Goal: Contribute content: Contribute content

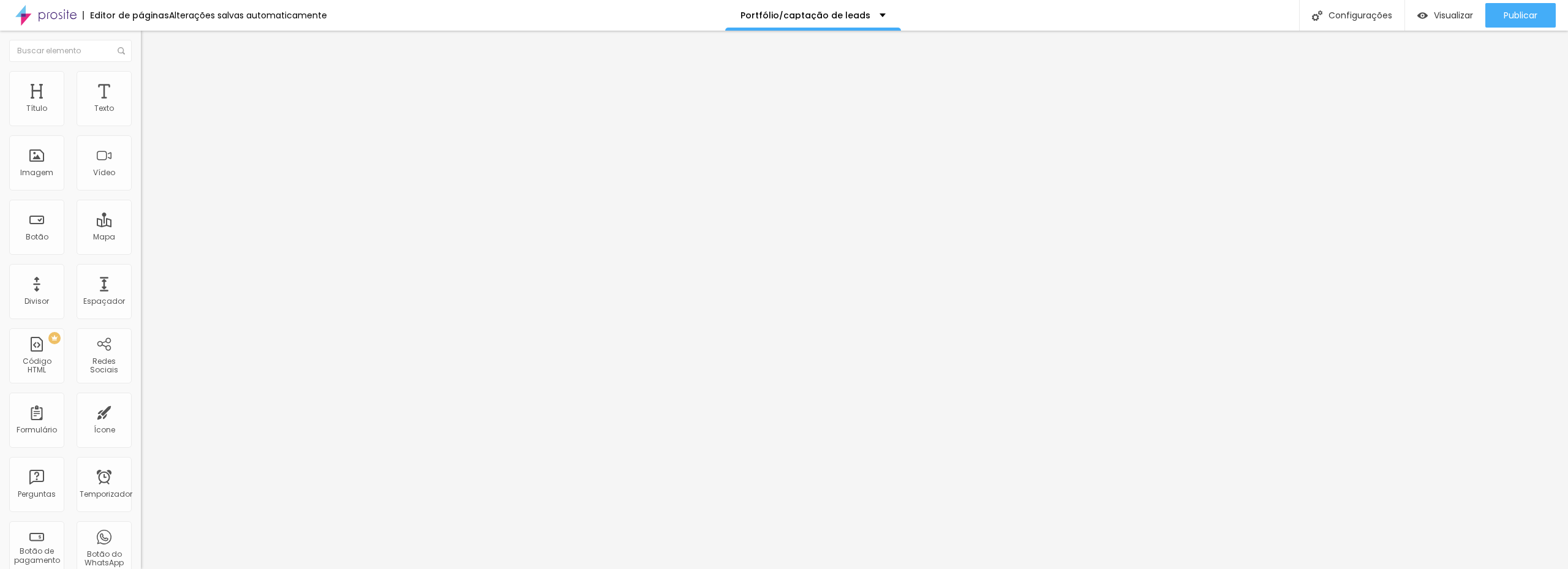
click at [148, 106] on font "Trocar imagem" at bounding box center [178, 100] width 60 height 10
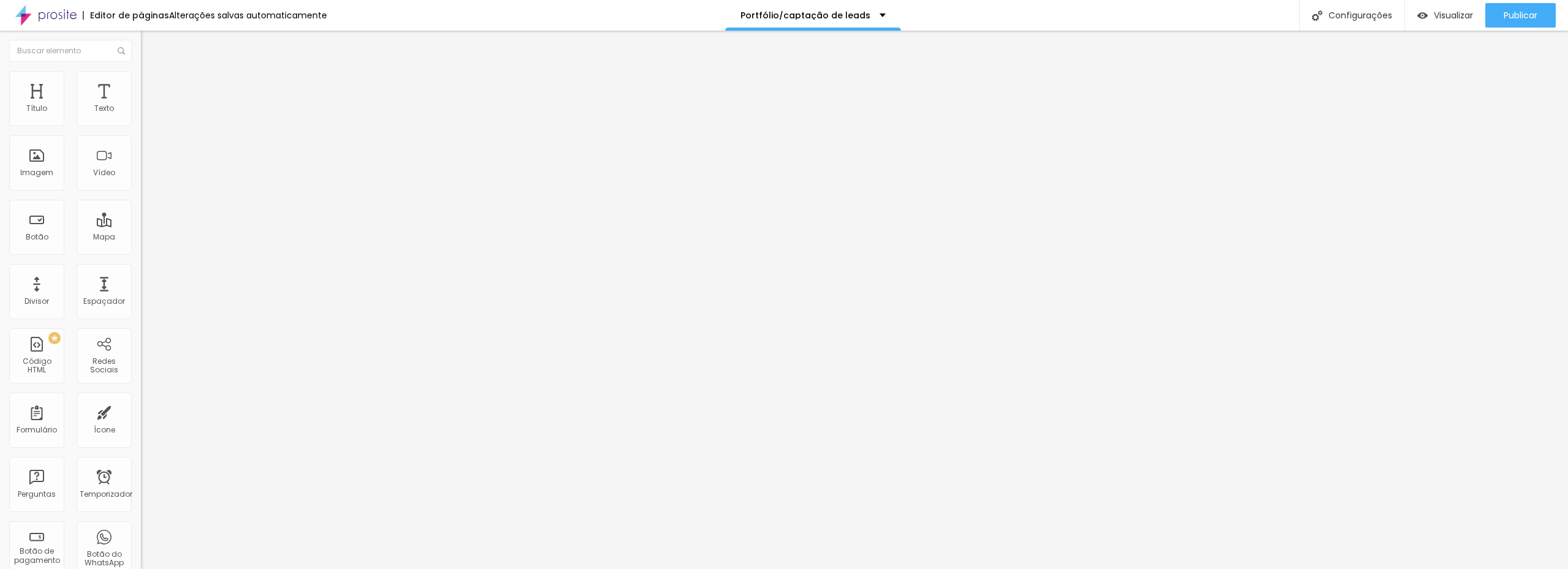
click at [1516, 14] on font "Publicar" at bounding box center [1520, 15] width 33 height 12
click at [37, 162] on div "Imagem" at bounding box center [37, 163] width 55 height 55
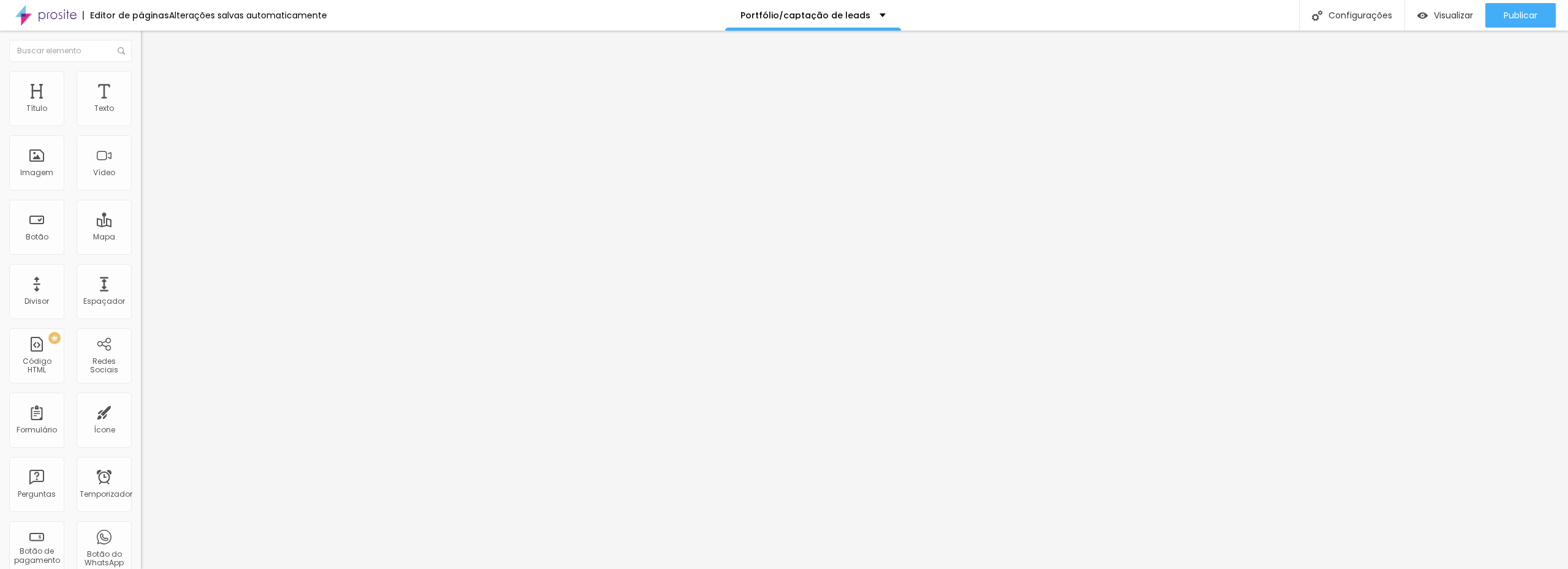
click at [150, 43] on img "button" at bounding box center [155, 45] width 10 height 10
click at [148, 106] on font "Adicionar imagem" at bounding box center [184, 100] width 71 height 10
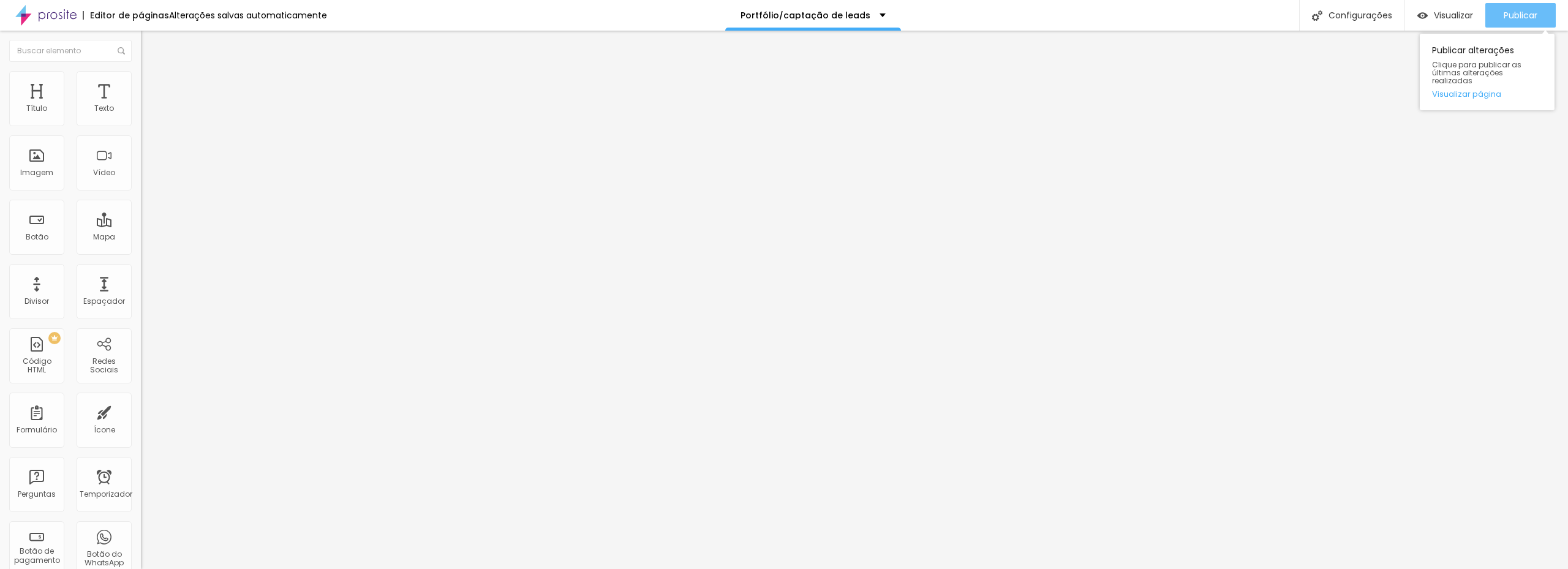
click at [1520, 17] on font "Publicar" at bounding box center [1520, 15] width 33 height 12
click at [141, 183] on span "Padrão 4:3" at bounding box center [161, 178] width 41 height 10
click at [163, 198] on font "16:9" at bounding box center [169, 193] width 14 height 10
click at [175, 224] on font "9:16" at bounding box center [182, 219] width 14 height 10
click at [163, 198] on font "16:9" at bounding box center [169, 193] width 14 height 10
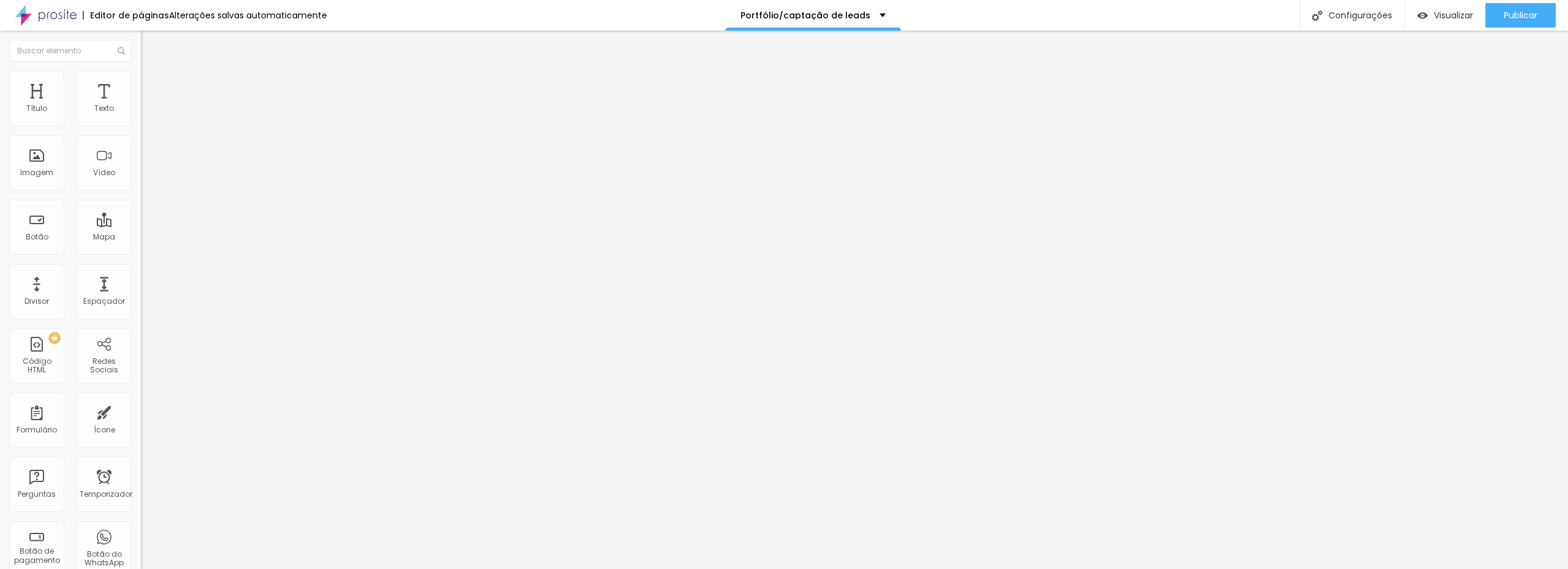
click at [141, 115] on input "text" at bounding box center [214, 109] width 147 height 12
paste input "https://youtube.com/shorts/t8Wj-k8dJcQ?feature=share"
type input "https://youtube.com/shorts/t8Wj-k8dJcQ?feature=share"
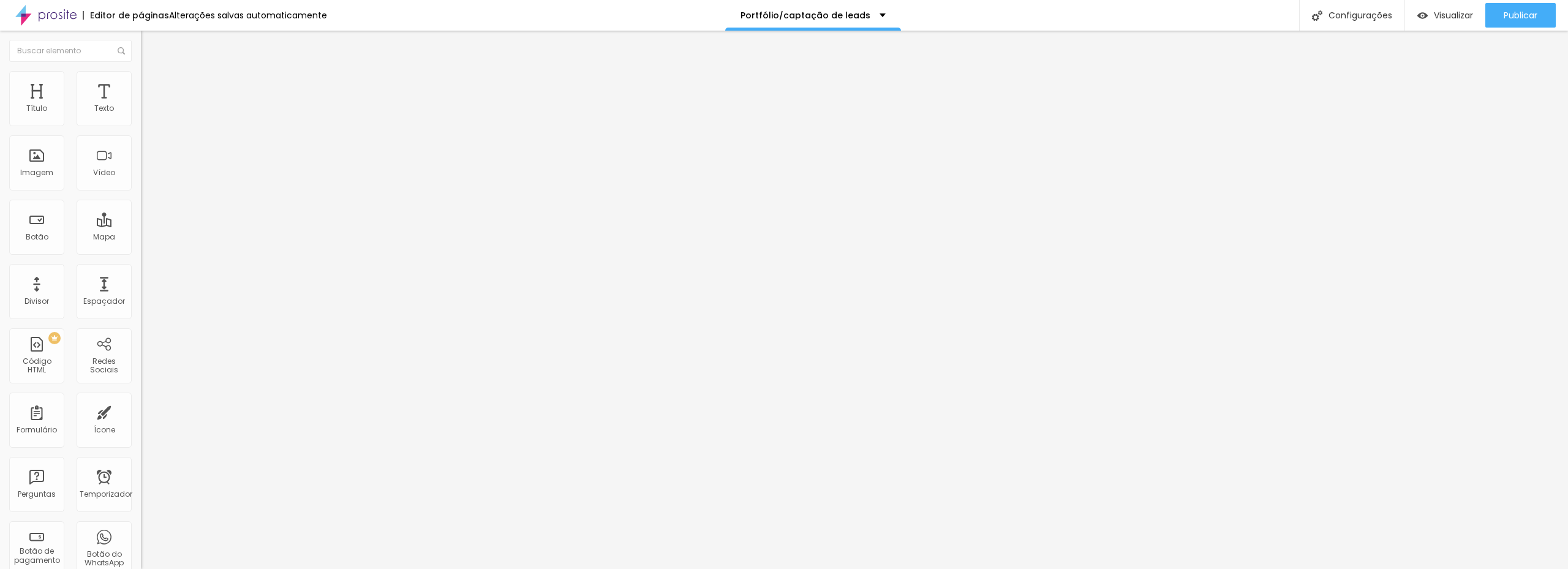
click at [141, 115] on input "https://youtube.com/shorts/t8Wj-k8dJcQ?feature=share" at bounding box center [214, 109] width 147 height 12
drag, startPoint x: 109, startPoint y: 130, endPoint x: 0, endPoint y: 134, distance: 109.1
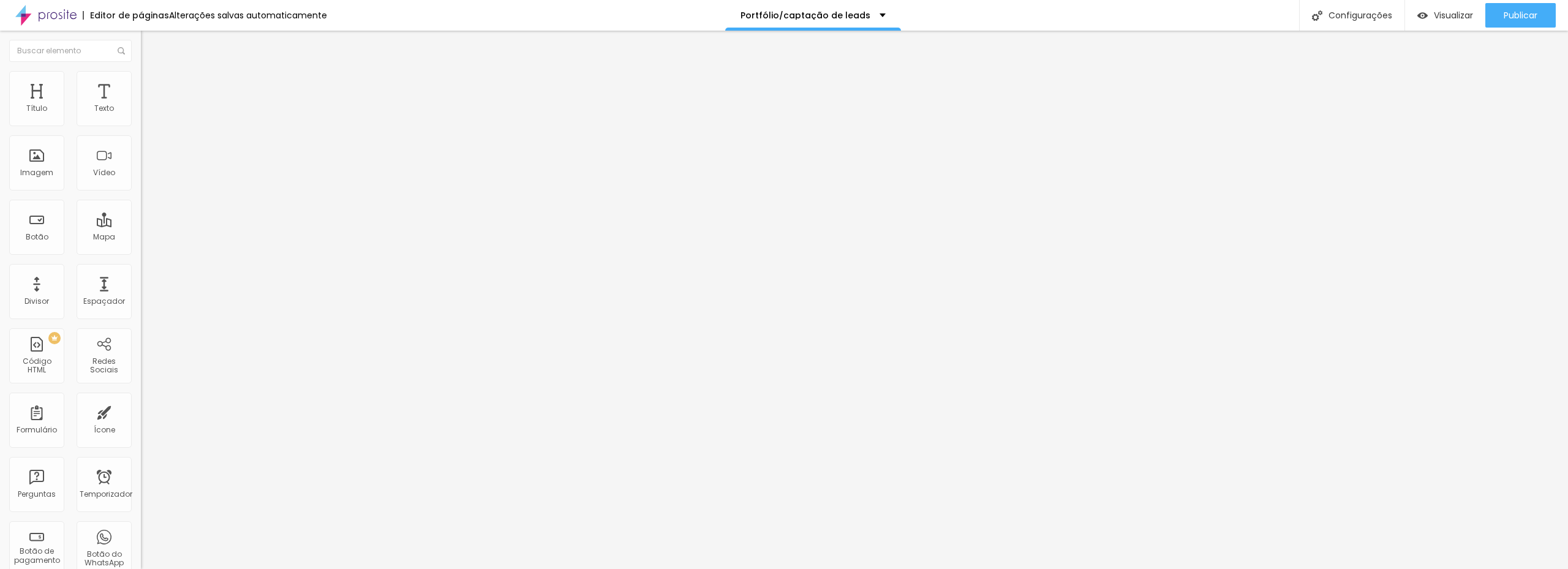
click at [141, 134] on div "URL do vídeo https://youtube.com/shorts/t8Wj-k8dJcQ?feature=share Alinhamento P…" at bounding box center [211, 167] width 141 height 142
click at [141, 115] on input "text" at bounding box center [214, 109] width 147 height 12
paste input "https://youtube.com/shorts/t8Wj-k8dJcQ?feature=share"
click at [141, 155] on div "Alinhamento" at bounding box center [211, 149] width 141 height 37
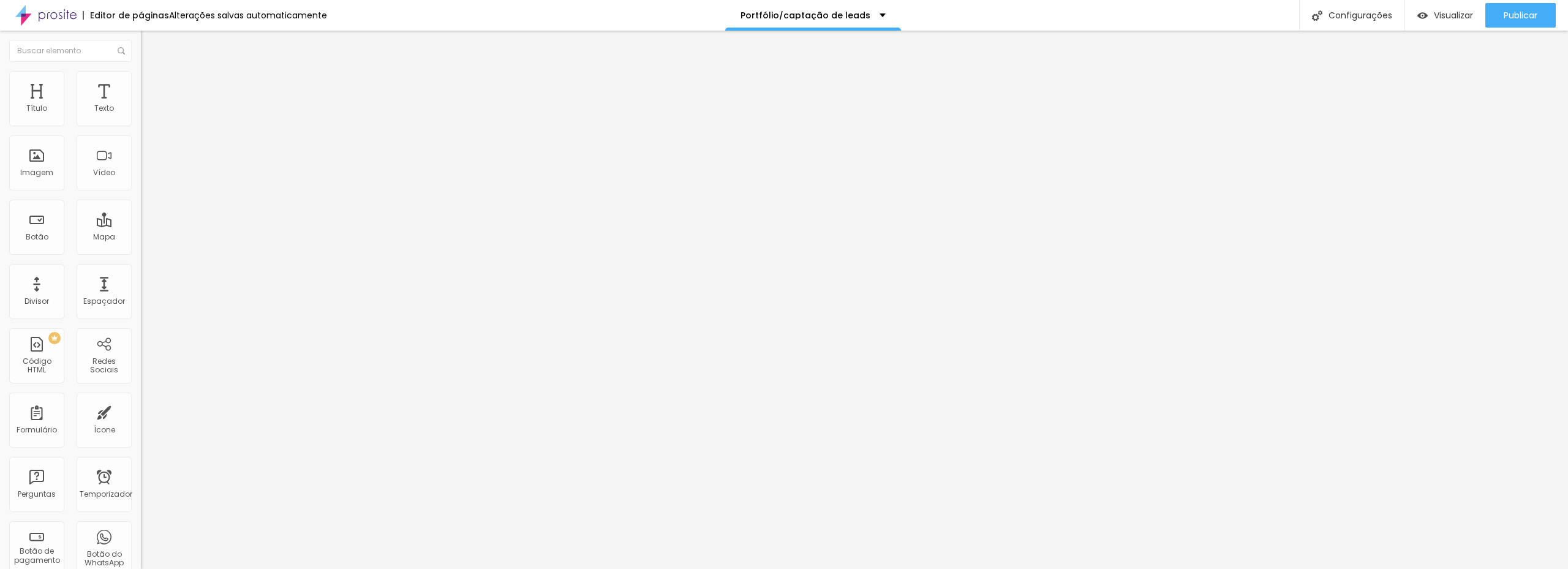
click at [141, 183] on span "16:9 de largura" at bounding box center [169, 178] width 56 height 10
click at [175, 224] on font "9:16" at bounding box center [182, 219] width 14 height 10
click at [141, 115] on input "https://youtube.com/shorts/t8Wj-k8dJcQ?feature=share" at bounding box center [214, 109] width 147 height 12
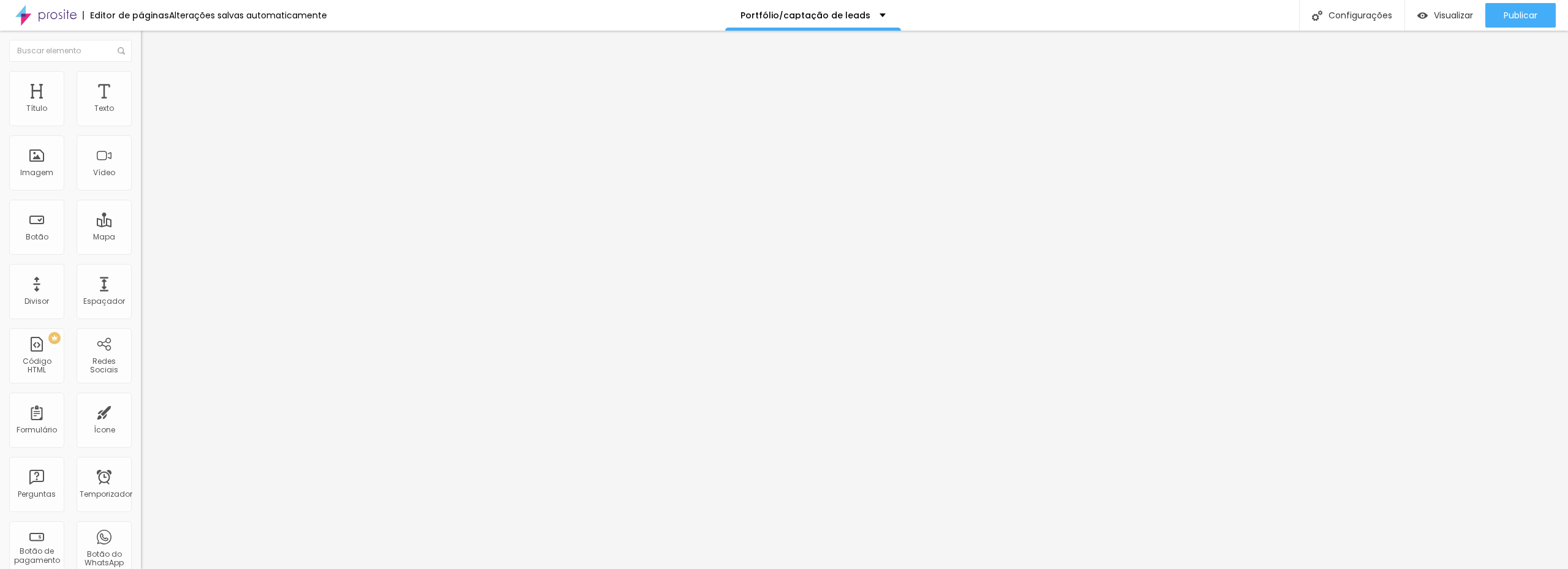
paste input ".be/1qxswwnWBFo"
type input "https://youtu.be/1qxswwnWBFo"
click at [141, 115] on input "https://youtu.be/1qxswwnWBFo" at bounding box center [214, 109] width 147 height 12
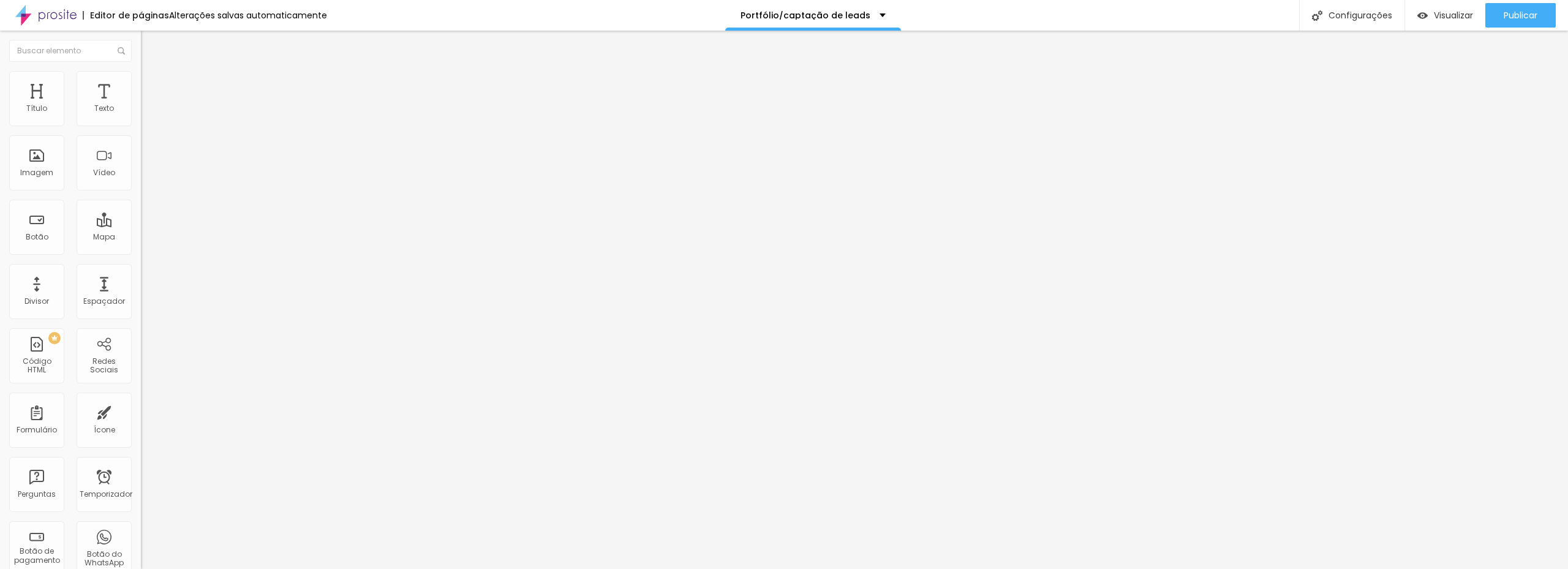
click at [141, 115] on input "https://youtu.be/1qxswwnWBFo" at bounding box center [214, 109] width 147 height 12
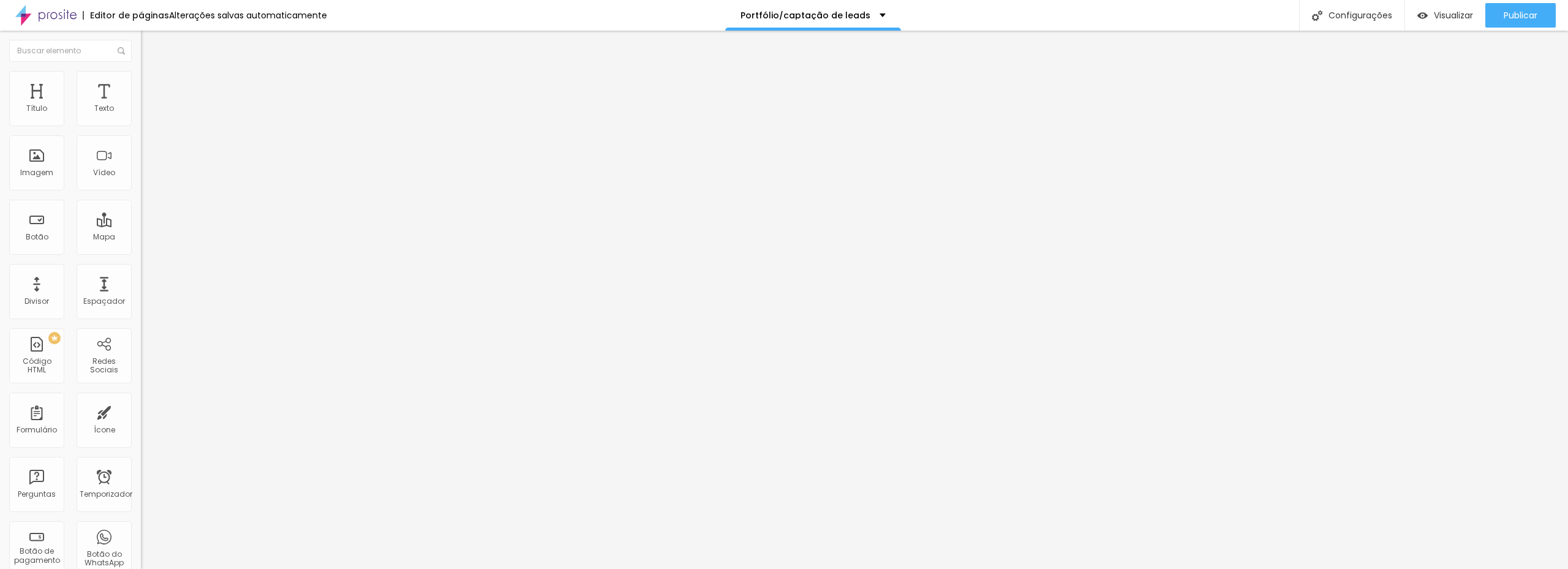
click at [141, 115] on input "https://youtu.be/1qxswwnWBFo" at bounding box center [214, 109] width 147 height 12
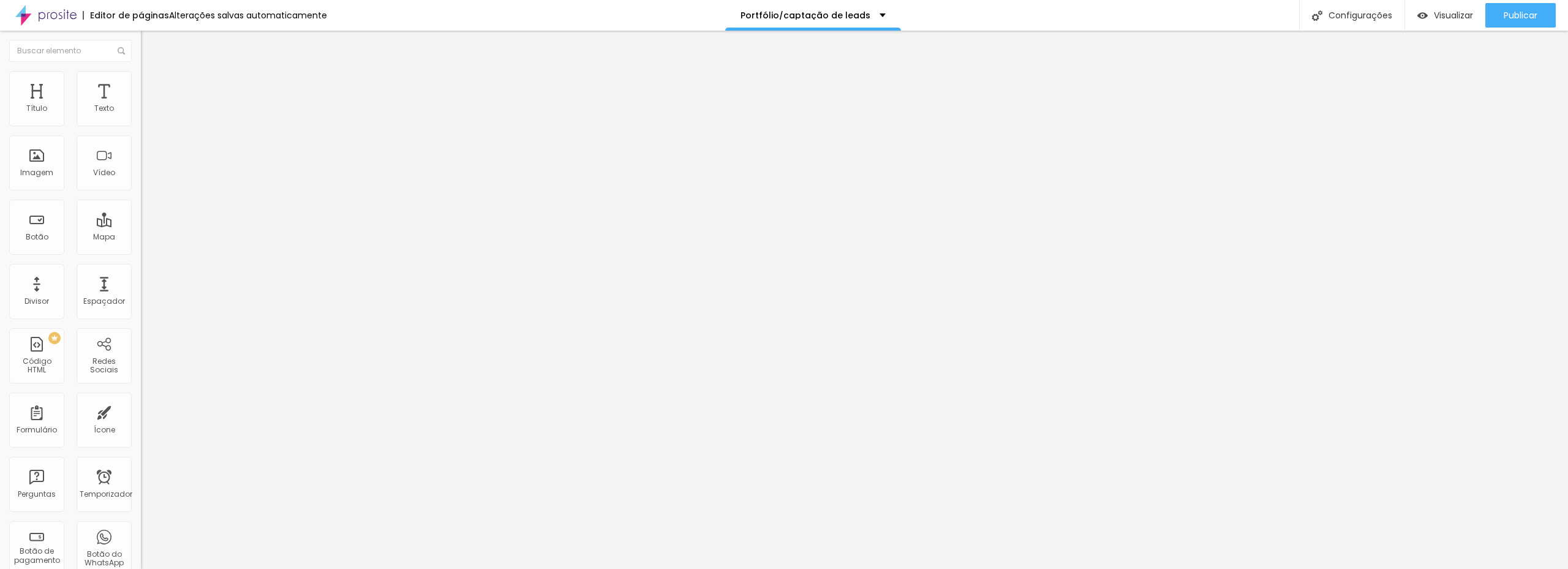
scroll to position [0, 5]
click at [141, 321] on div "Editar nulo Conteúdo Estilo Avançado URL do vídeo https://youtu.be/1qxswwnWBFo …" at bounding box center [211, 300] width 141 height 538
click at [141, 183] on span "9:16 Vertical 2" at bounding box center [166, 178] width 50 height 10
click at [163, 198] on font "16:9" at bounding box center [169, 193] width 14 height 10
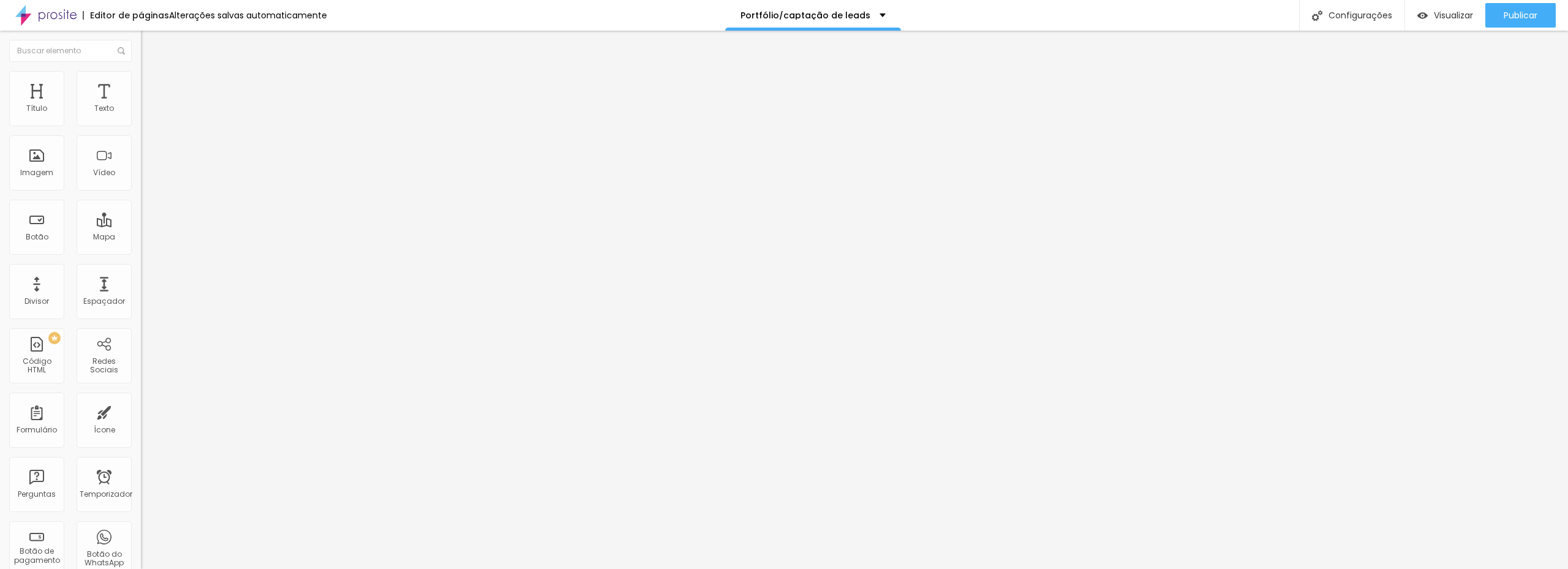
click at [141, 224] on span "Vertical 2" at bounding box center [158, 219] width 34 height 10
click at [141, 115] on input "https://youtu.be/1qxswwnWBFo" at bounding box center [214, 109] width 147 height 12
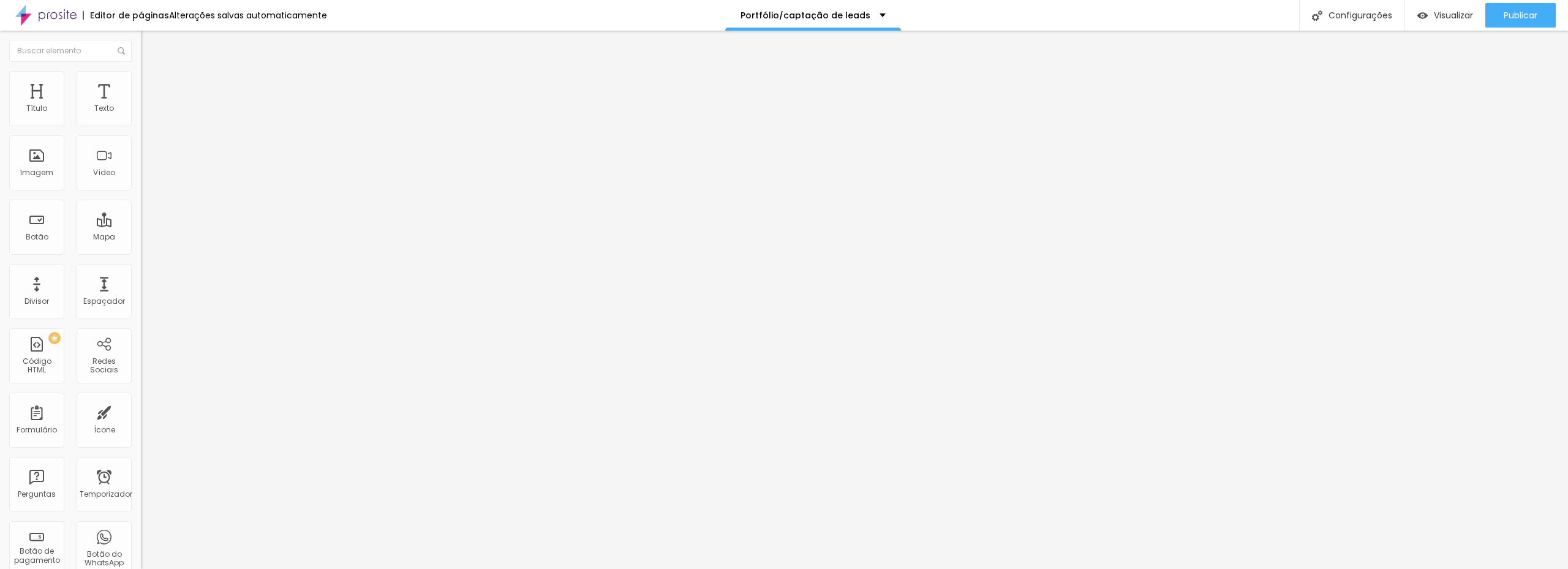
click at [141, 115] on input "https://youtu.be/1qxswwnWBFo" at bounding box center [214, 109] width 147 height 12
click at [141, 115] on input "text" at bounding box center [214, 109] width 147 height 12
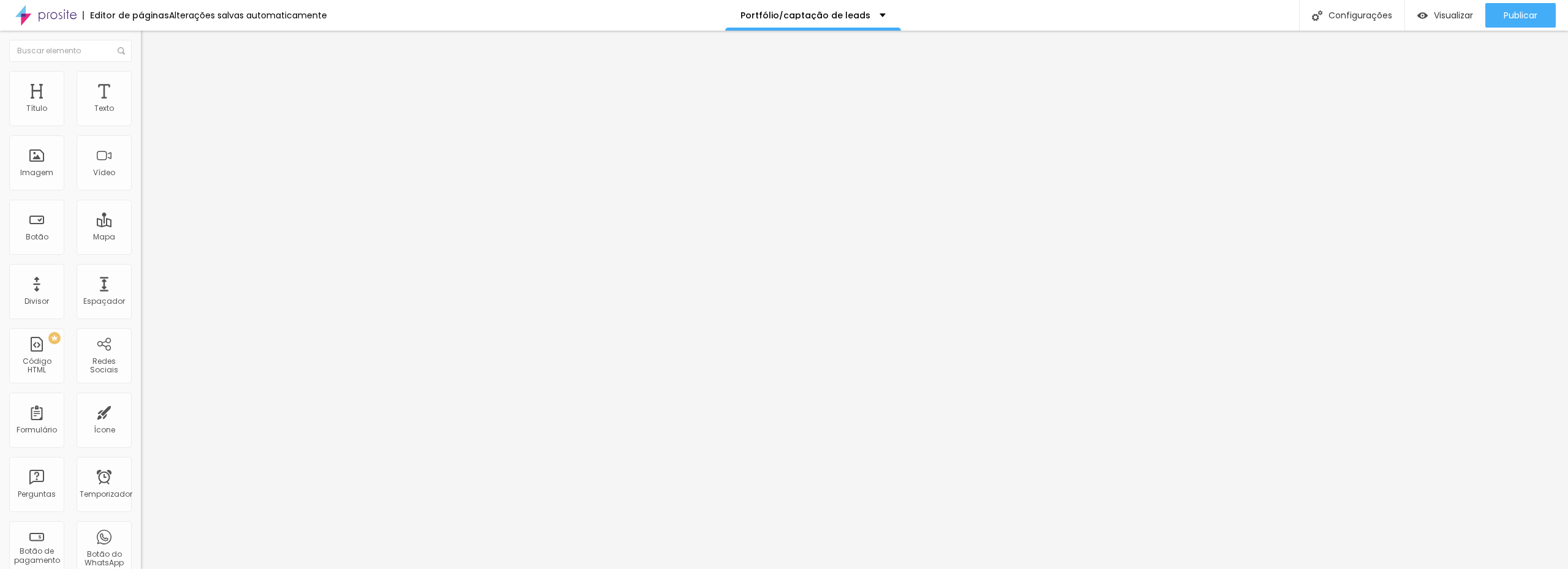
paste input "https://youtu.be/1qxswwnWBFo"
type input "https://youtu.be/1qxswwnWBFo"
click at [1511, 14] on font "Publicar" at bounding box center [1520, 15] width 33 height 12
click at [141, 114] on div "TikTok" at bounding box center [211, 115] width 141 height 38
click at [141, 172] on input "text" at bounding box center [214, 167] width 147 height 12
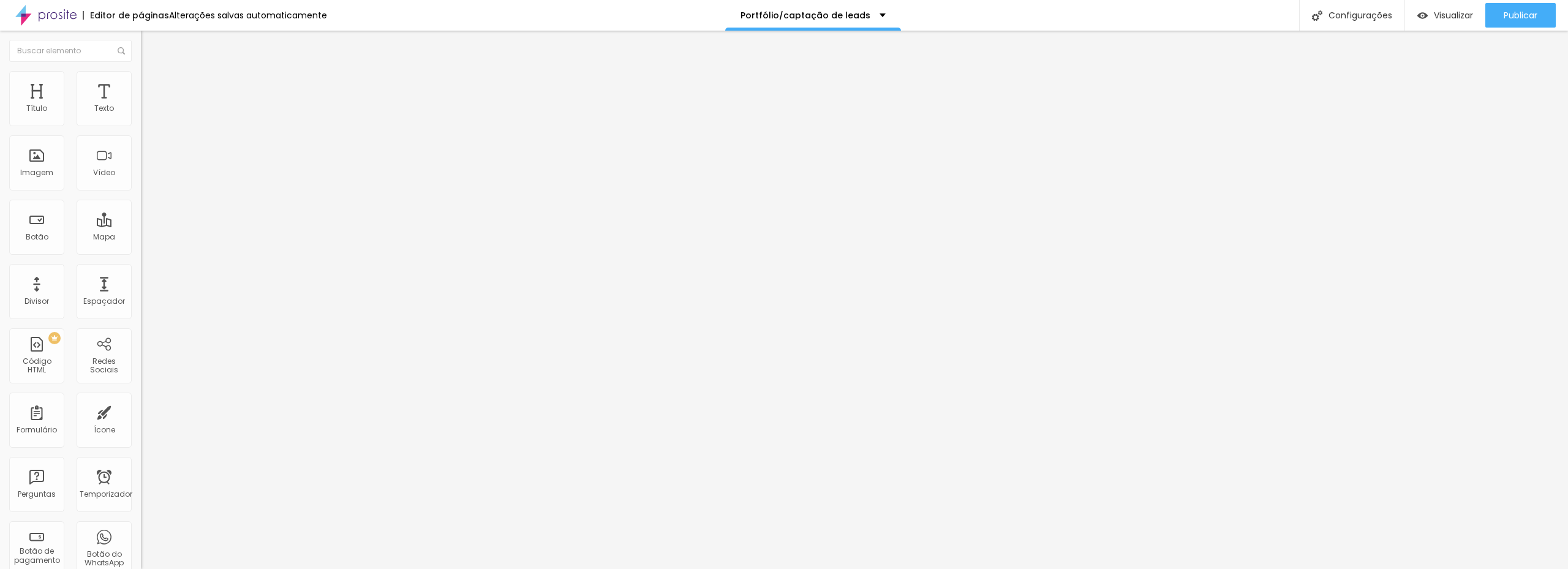
paste input "[URL][DOMAIN_NAME]"
click at [141, 172] on input "[URL][DOMAIN_NAME]" at bounding box center [214, 167] width 147 height 12
paste input "[DOMAIN_NAME][URL][DOMAIN_NAME]"
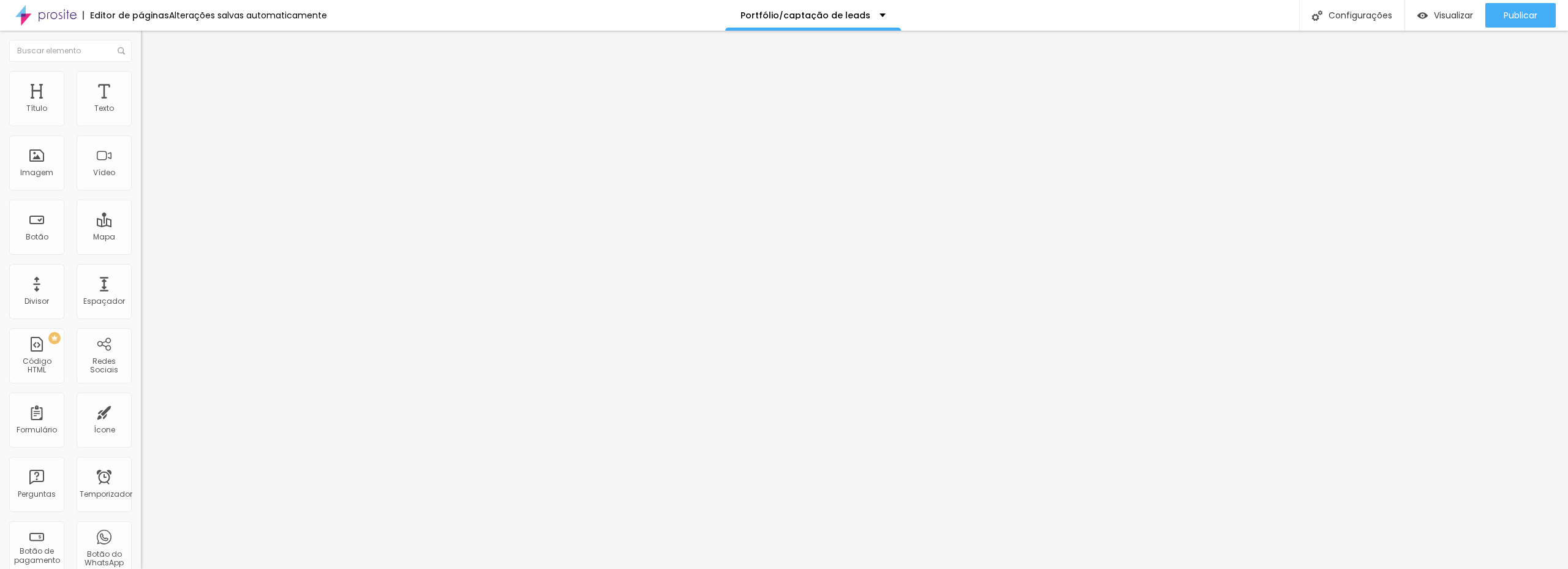
scroll to position [0, 83]
type input "[URL][DOMAIN_NAME][DOMAIN_NAME]"
click at [141, 387] on div "Editar nulo Conteúdo Estilo Avançado TikTok Rede social TikTok Endereço URL [UR…" at bounding box center [211, 300] width 141 height 538
click at [141, 188] on div at bounding box center [211, 188] width 141 height 0
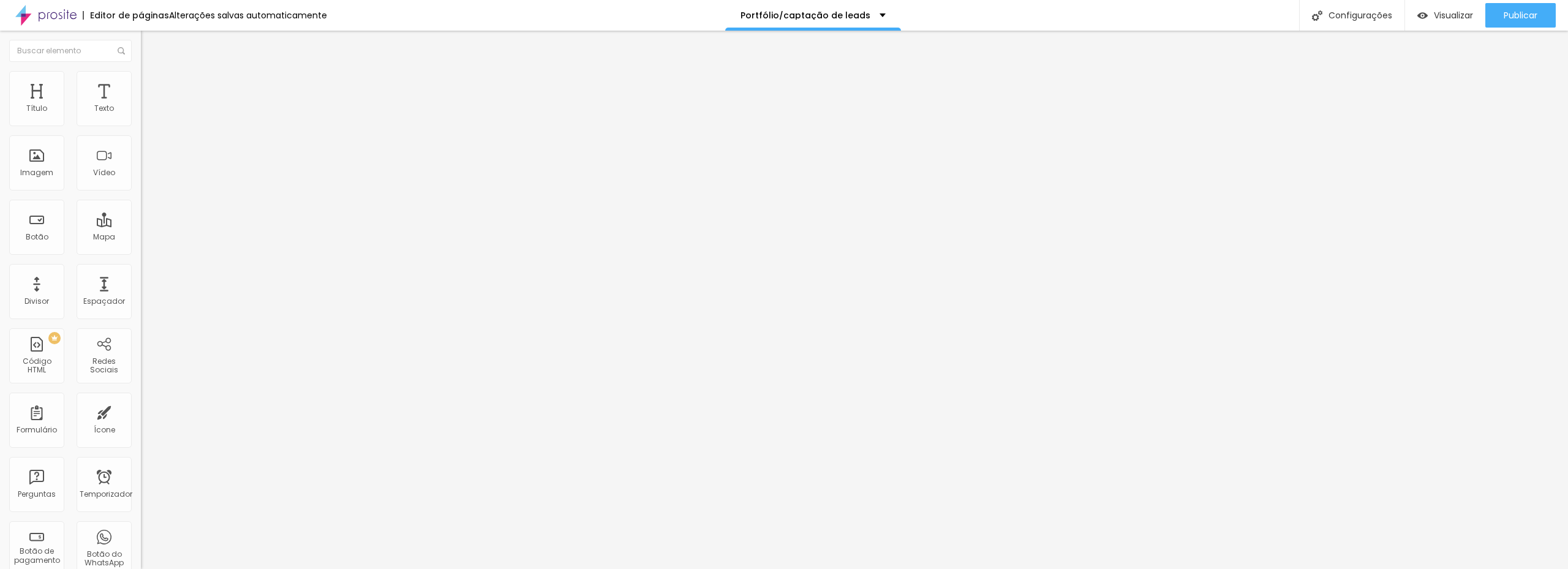
click at [141, 351] on font "Instagram" at bounding box center [161, 357] width 41 height 10
click at [141, 532] on input "https://" at bounding box center [214, 538] width 147 height 12
paste input "[URL][DOMAIN_NAME][DOMAIN_NAME]"
drag, startPoint x: 50, startPoint y: 220, endPoint x: 54, endPoint y: 235, distance: 15.5
click at [141, 532] on input "https://[URL][DOMAIN_NAME][DOMAIN_NAME]" at bounding box center [214, 538] width 147 height 12
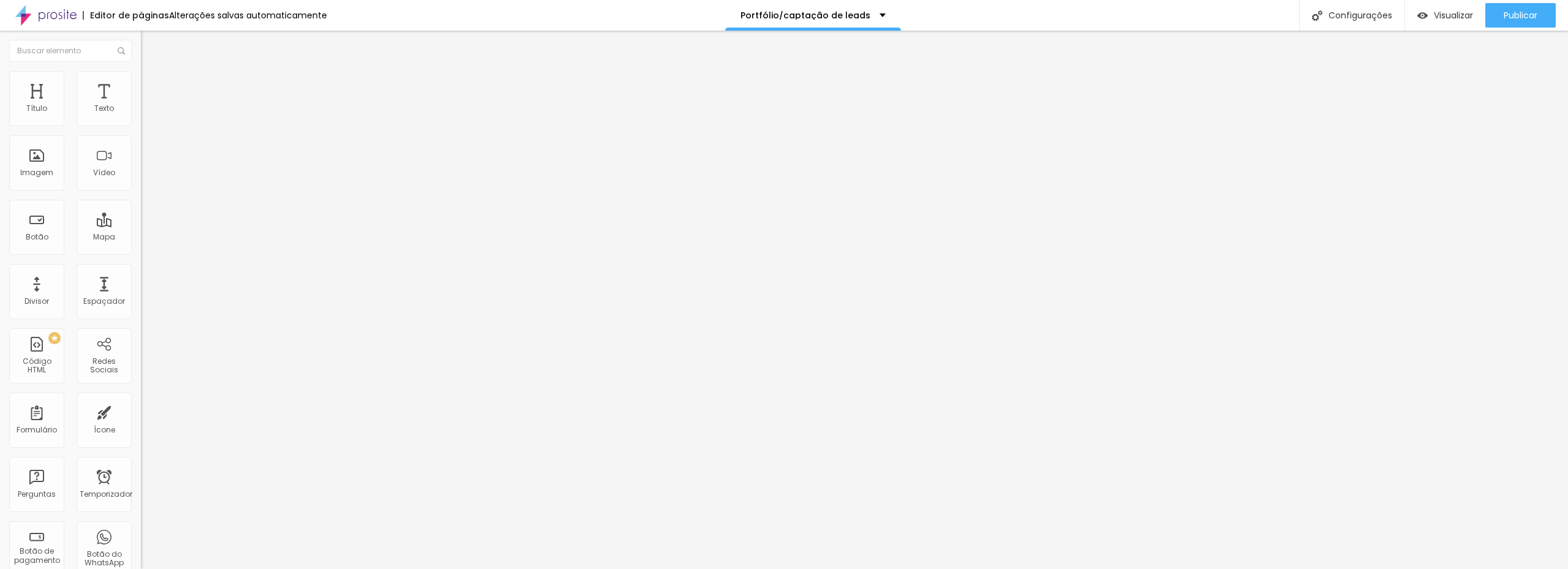
type input "[URL][DOMAIN_NAME][DOMAIN_NAME]"
click at [141, 124] on img at bounding box center [145, 128] width 9 height 9
type input "[URL][DOMAIN_NAME][DOMAIN_NAME]"
click at [141, 224] on div "Editar nulo Conteúdo Estilo Avançado Instagram Rede social TikTok Endereço URL …" at bounding box center [211, 300] width 141 height 538
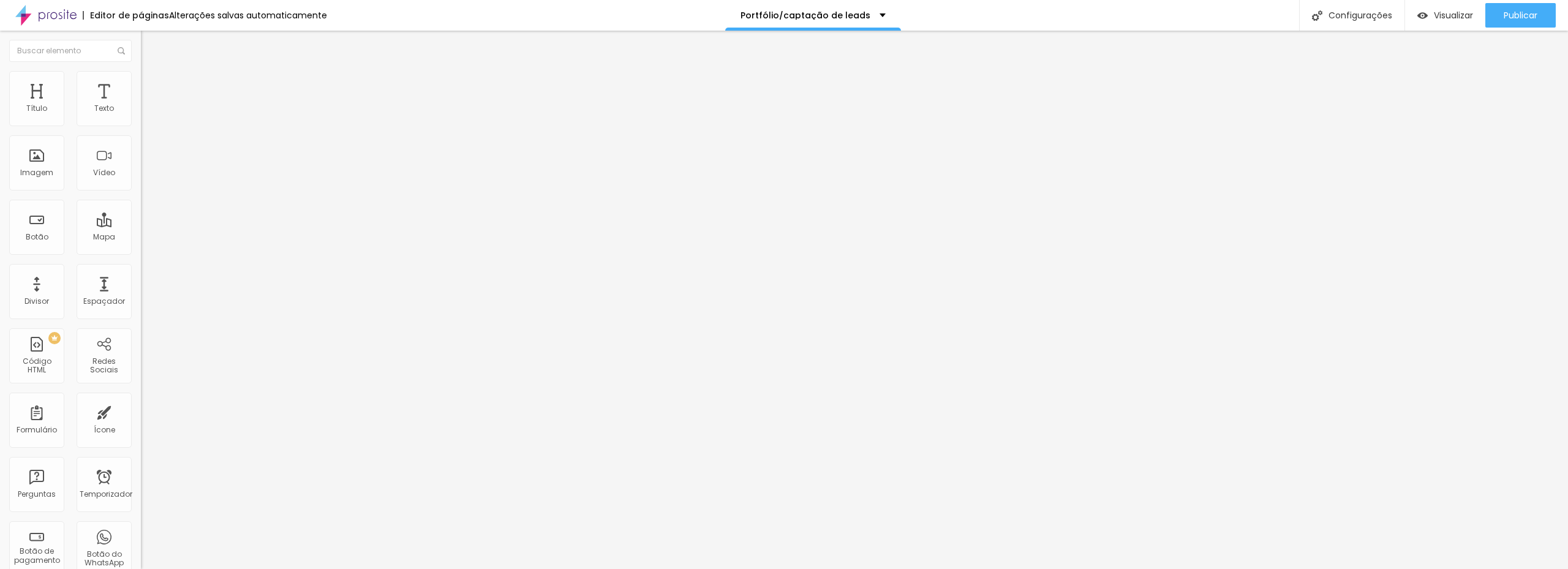
click at [150, 43] on div "Editar nulo" at bounding box center [182, 45] width 64 height 10
click at [141, 79] on img at bounding box center [146, 76] width 11 height 11
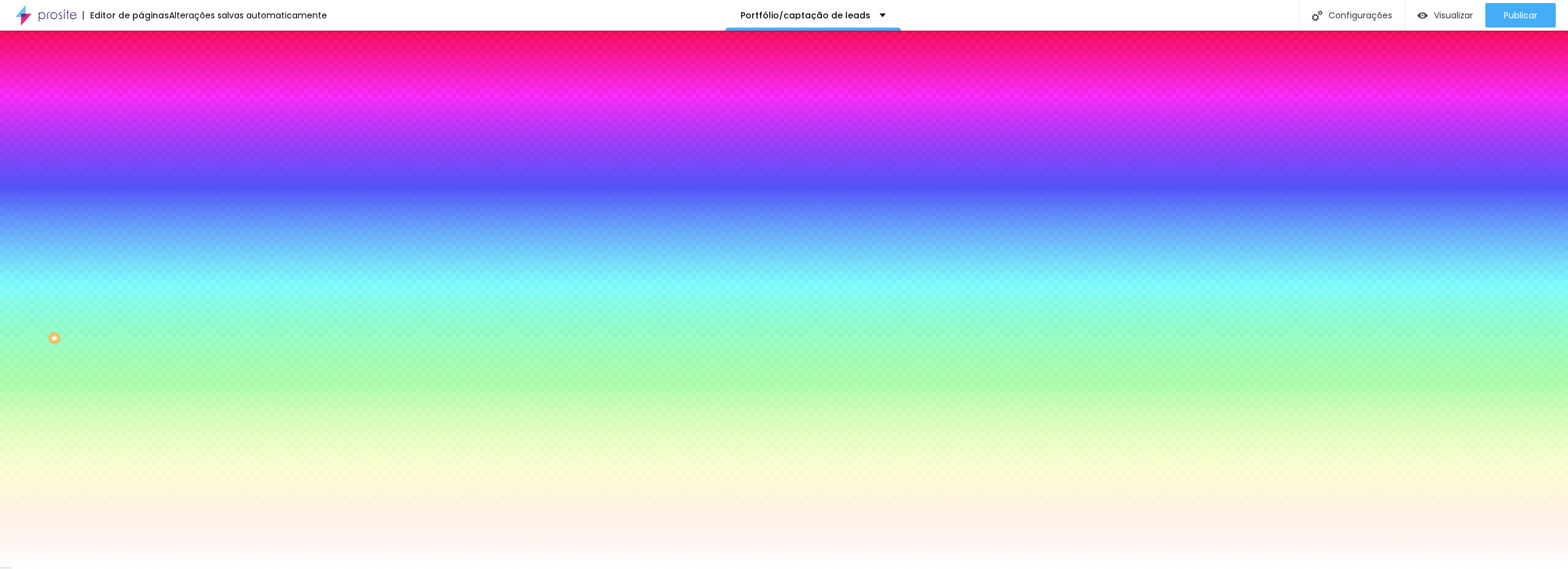
click at [148, 113] on font "Trocar imagem" at bounding box center [178, 108] width 60 height 10
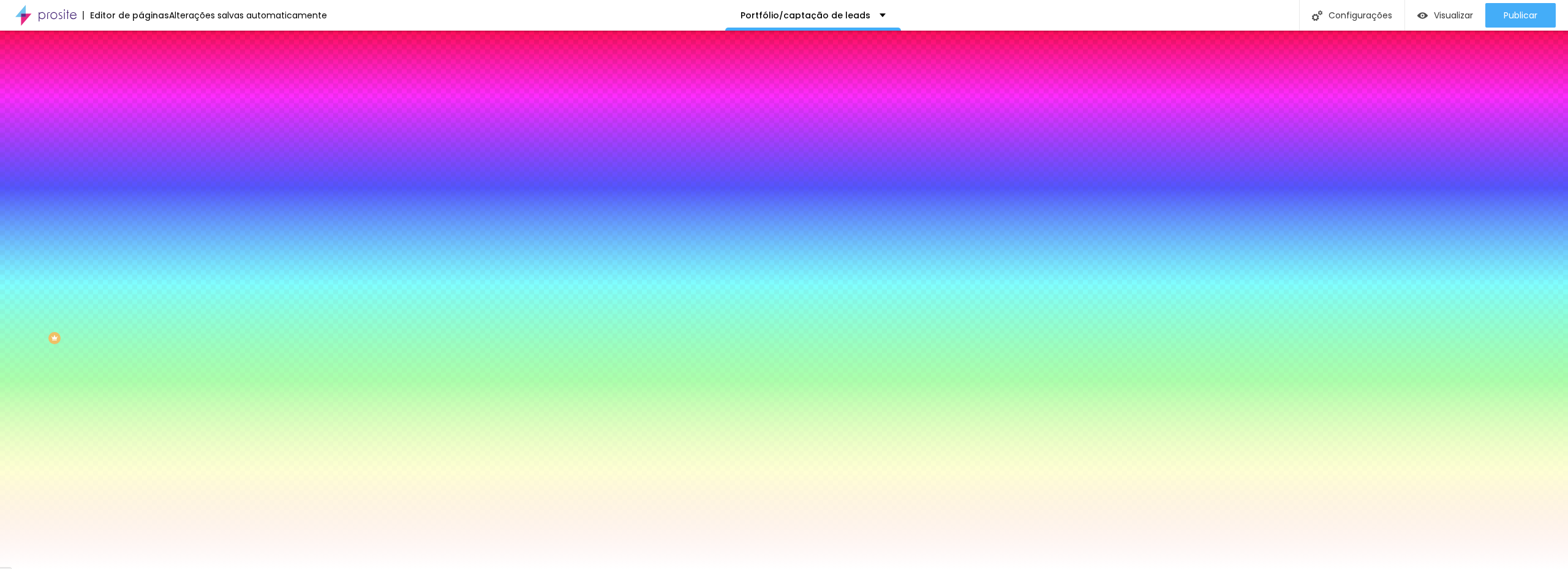
click at [148, 113] on font "Trocar imagem" at bounding box center [178, 108] width 60 height 10
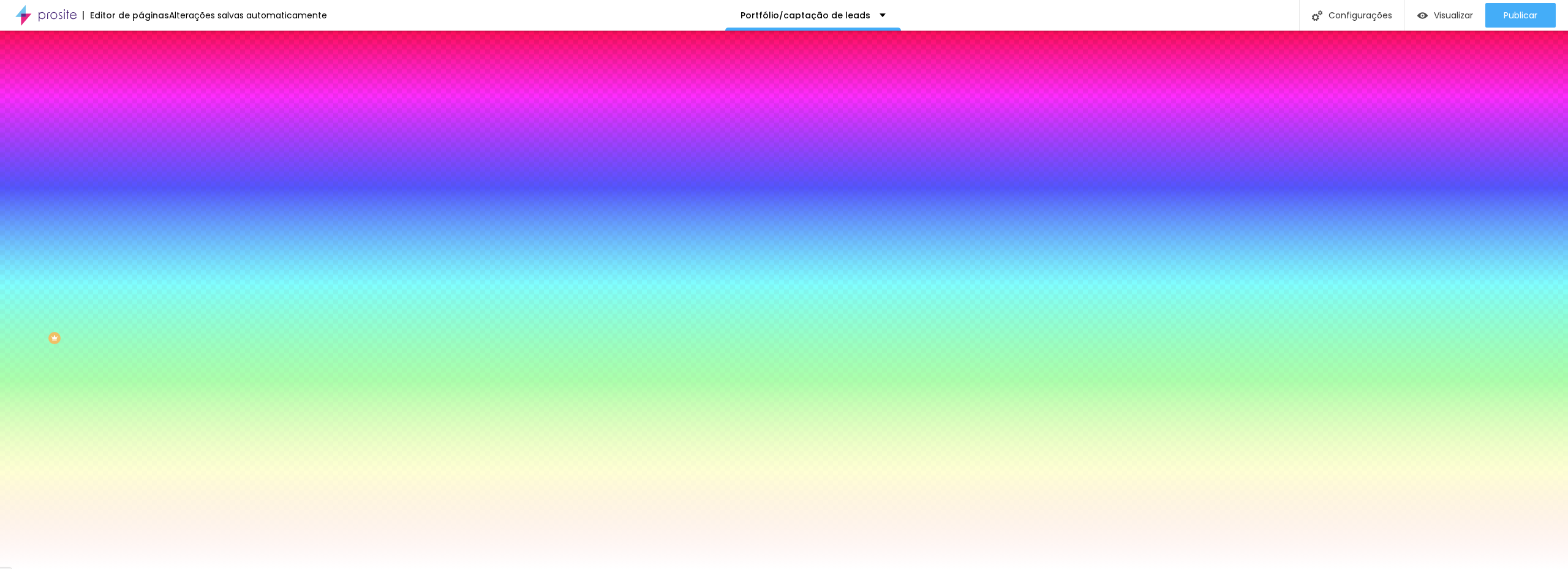
click at [141, 127] on span "Paralaxe" at bounding box center [157, 122] width 33 height 10
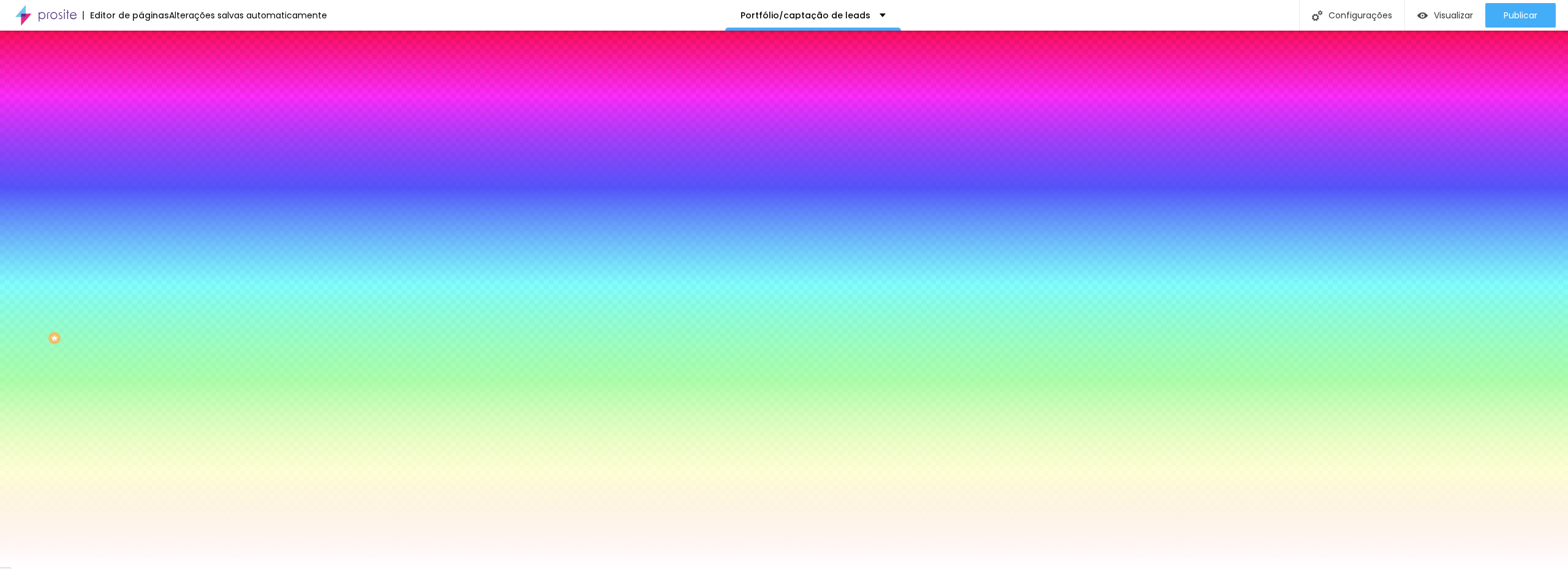
click at [195, 193] on span "DESATIVADO" at bounding box center [217, 189] width 45 height 7
click at [195, 195] on font "DESATIVADO" at bounding box center [217, 189] width 45 height 10
click at [147, 215] on icon "button" at bounding box center [149, 212] width 5 height 5
radio input "false"
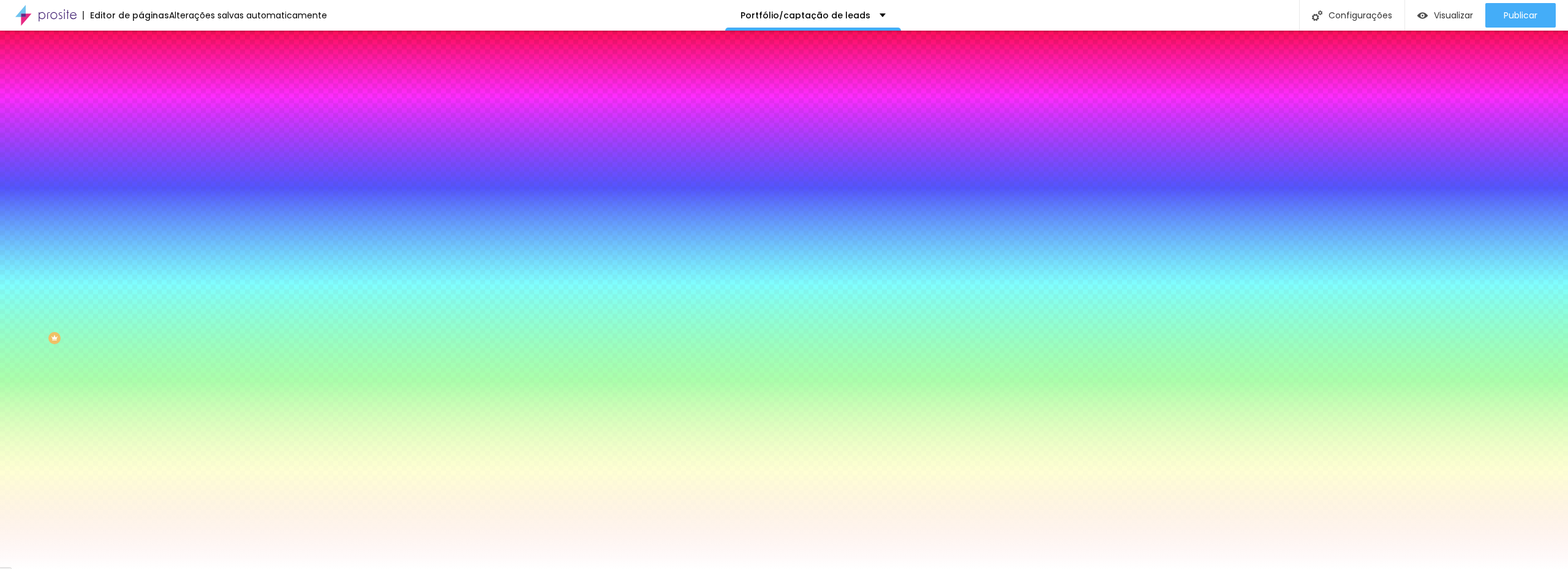
radio input "true"
type input "95"
type input "90"
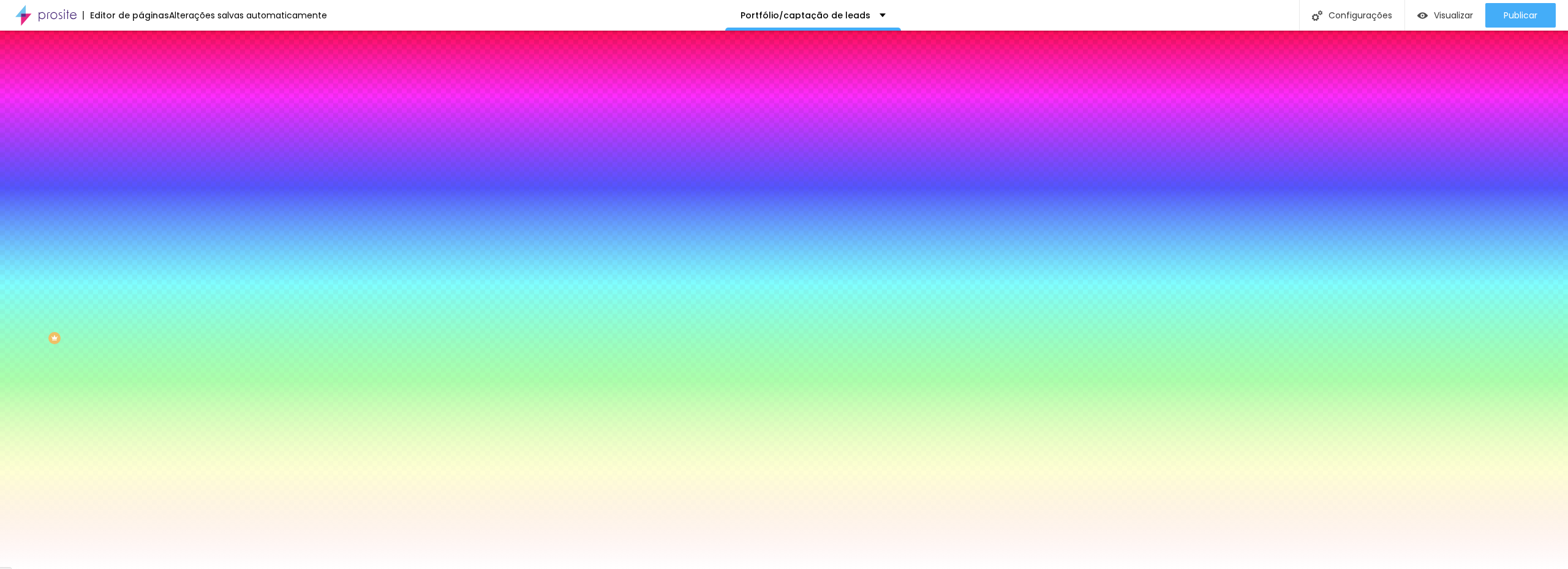
type input "85"
type input "65"
type input "60"
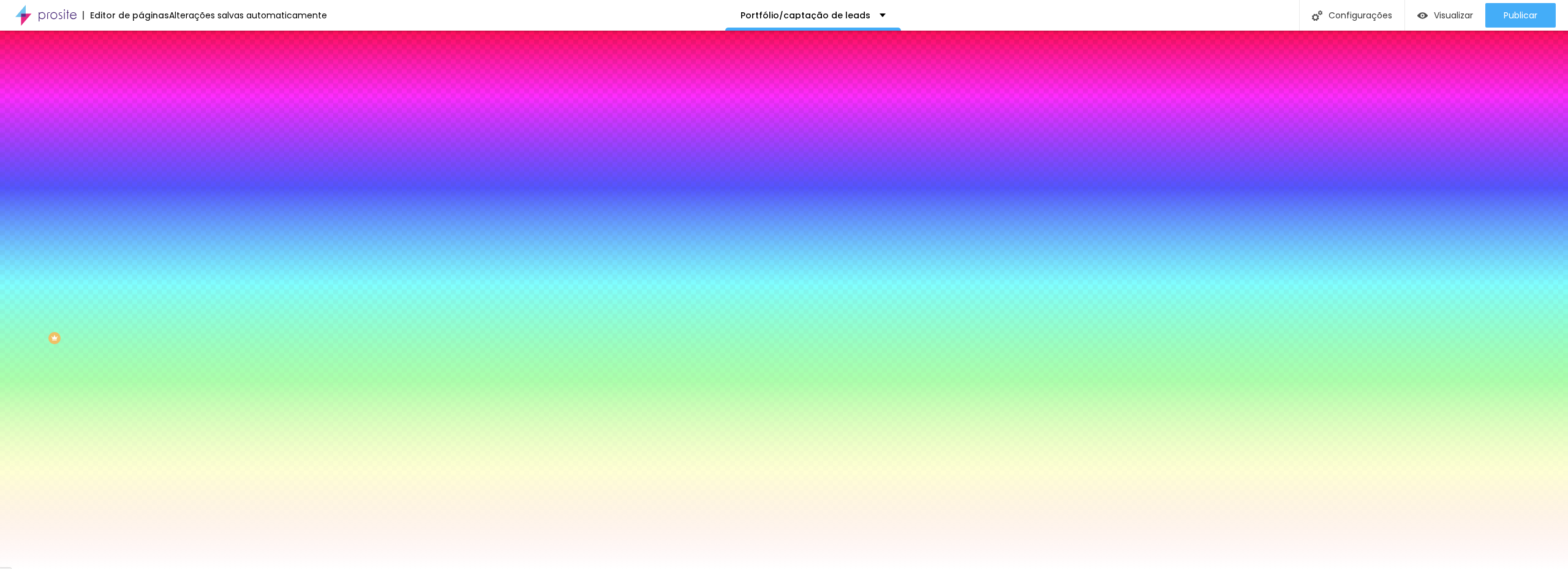
type input "60"
type input "70"
type input "140"
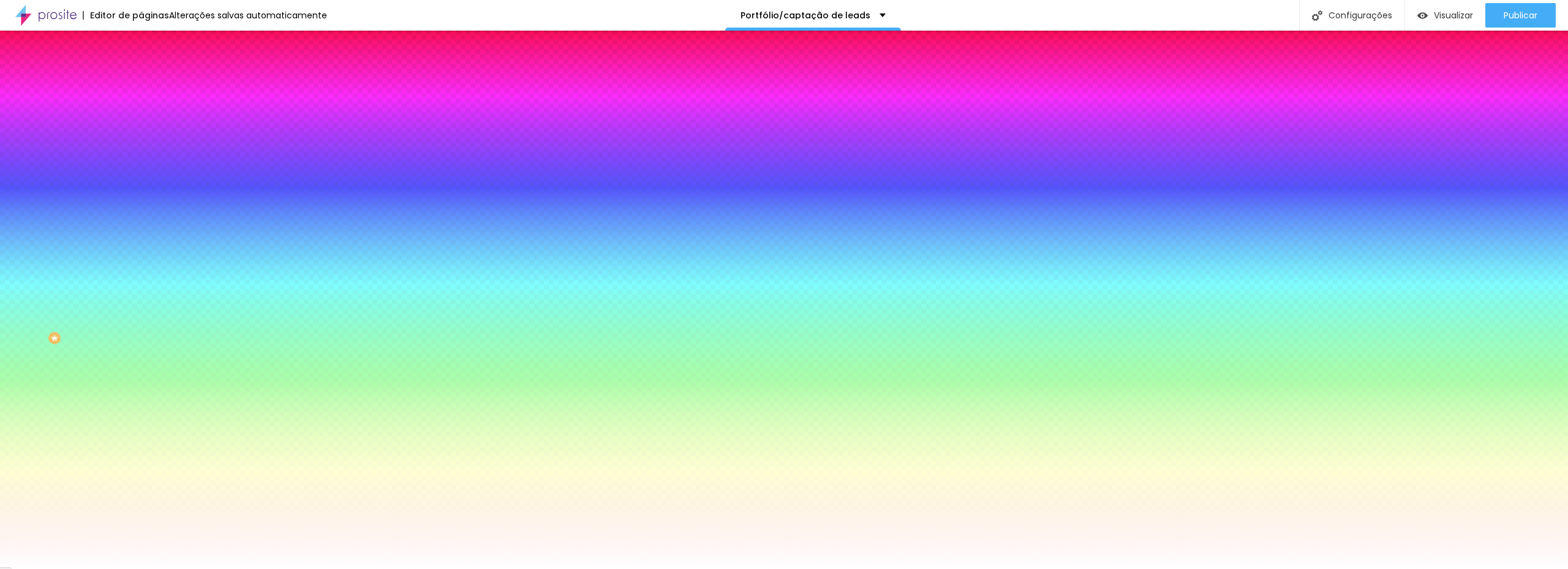
type input "150"
type input "160"
type input "165"
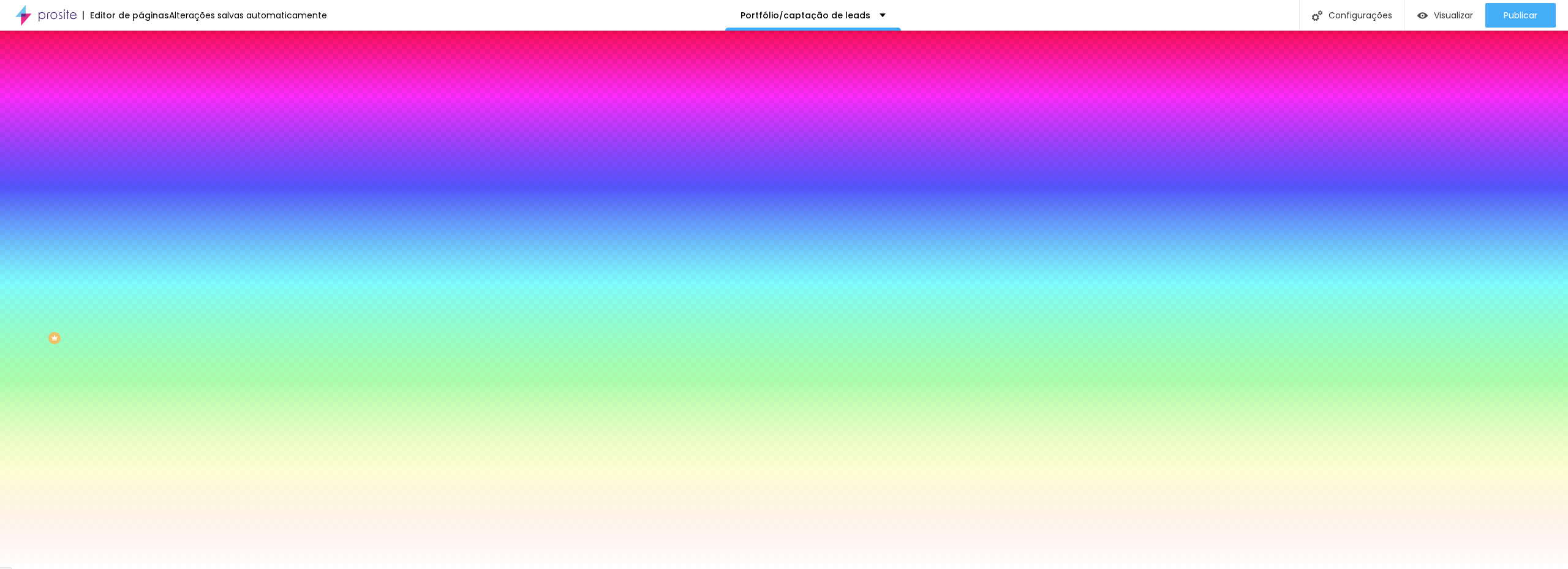
type input "165"
type input "170"
type input "175"
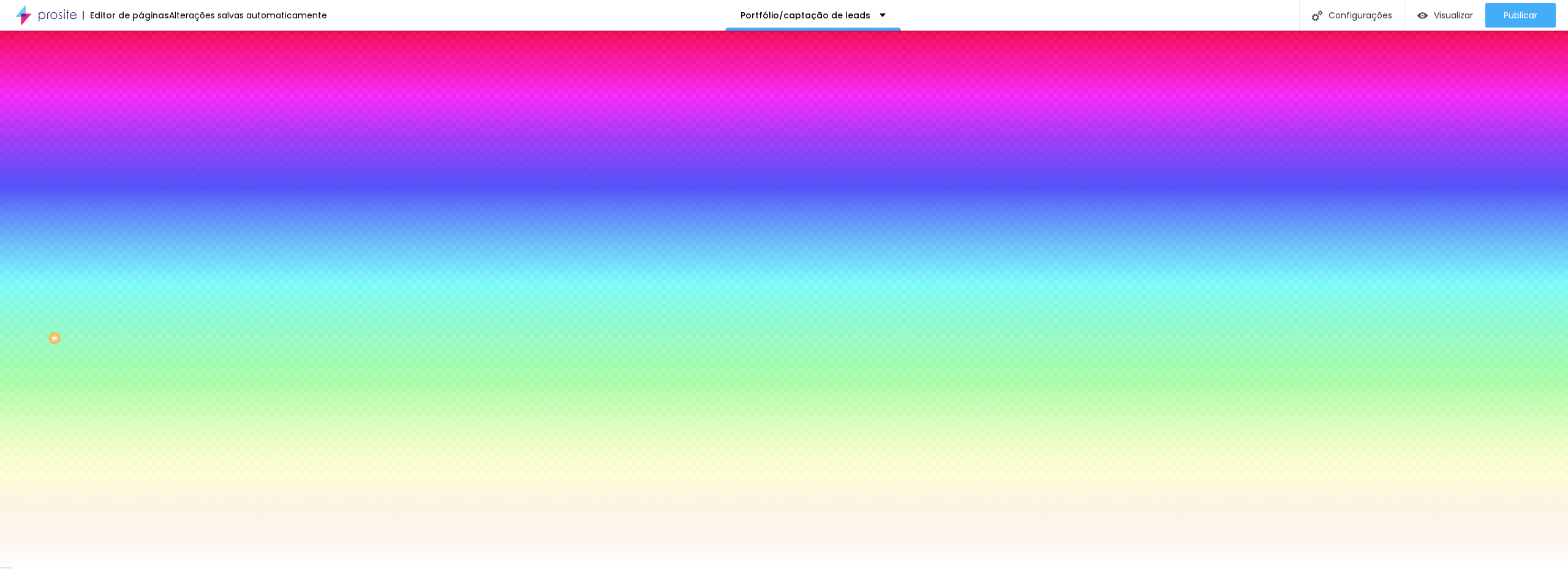
type input "180"
type input "200"
type input "215"
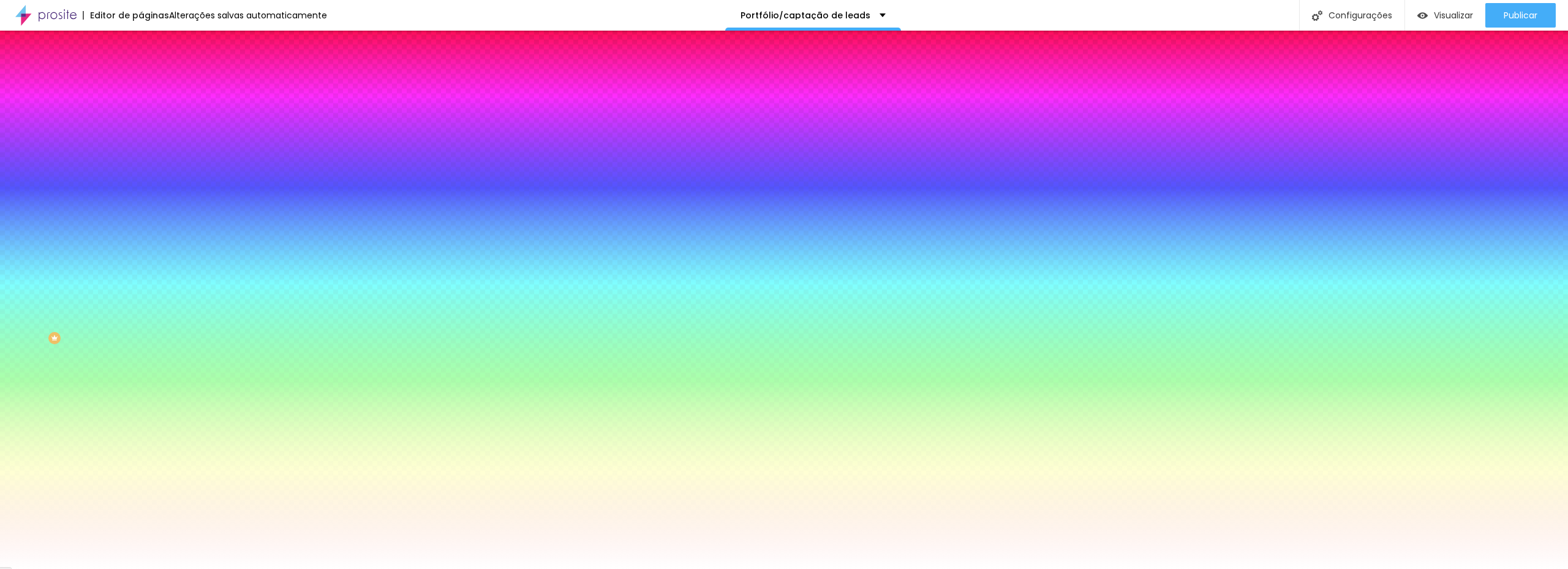
type input "215"
type input "240"
type input "245"
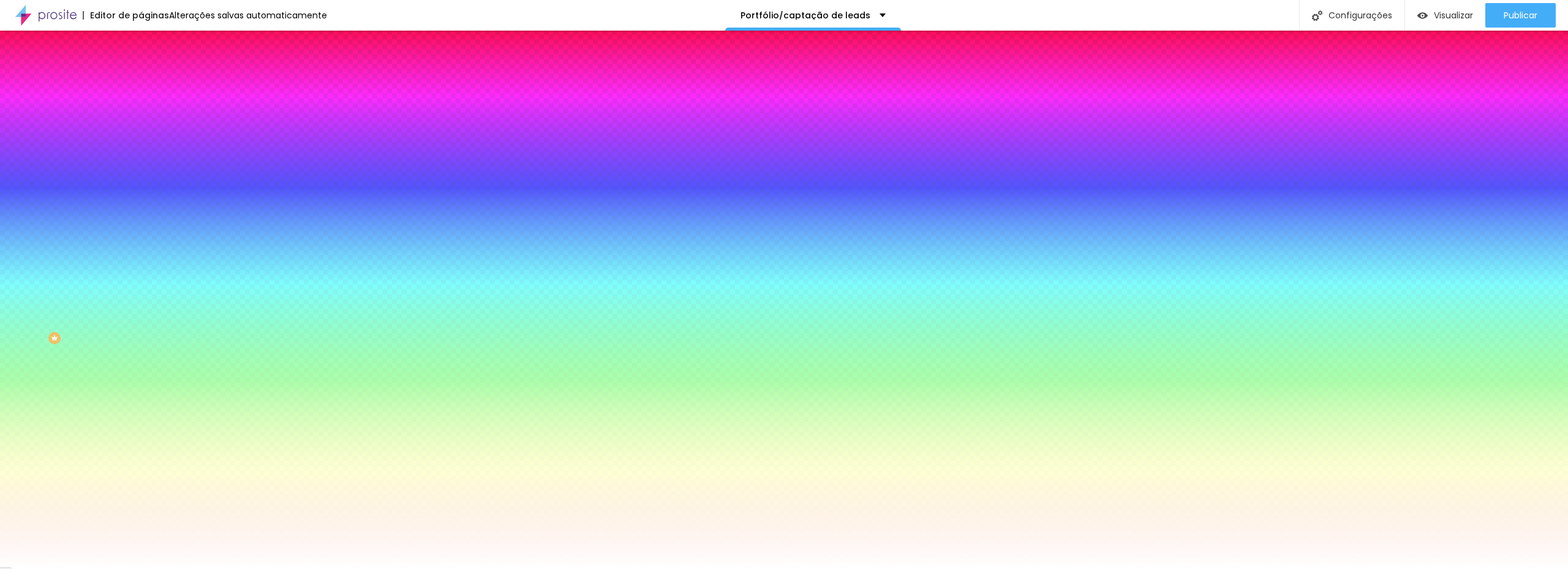
type input "260"
type input "270"
type input "275"
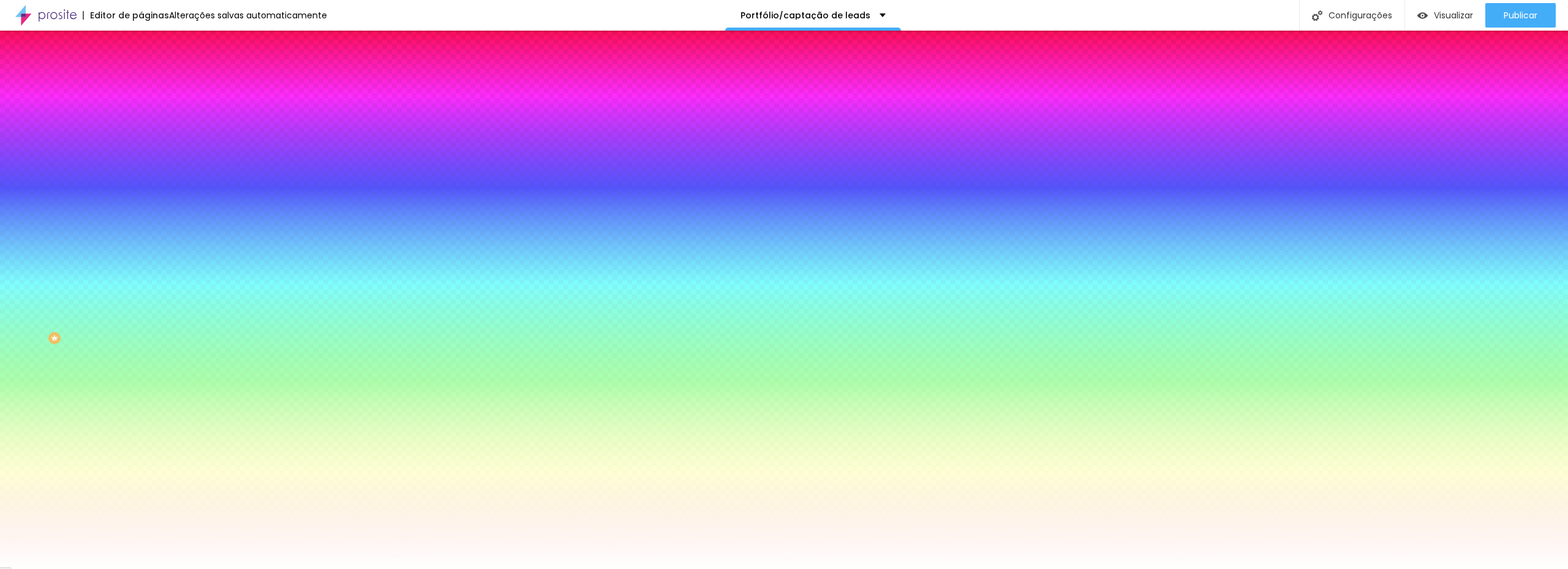
type input "275"
type input "280"
type input "285"
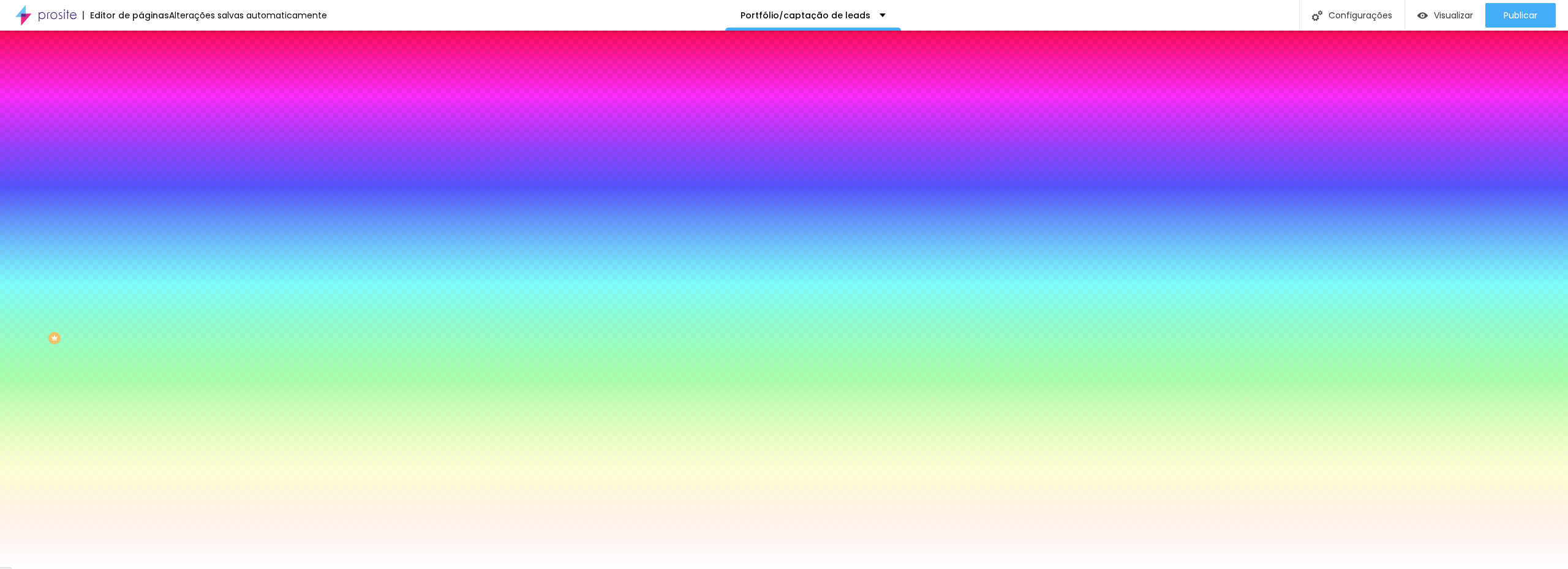
type input "290"
type input "295"
type input "300"
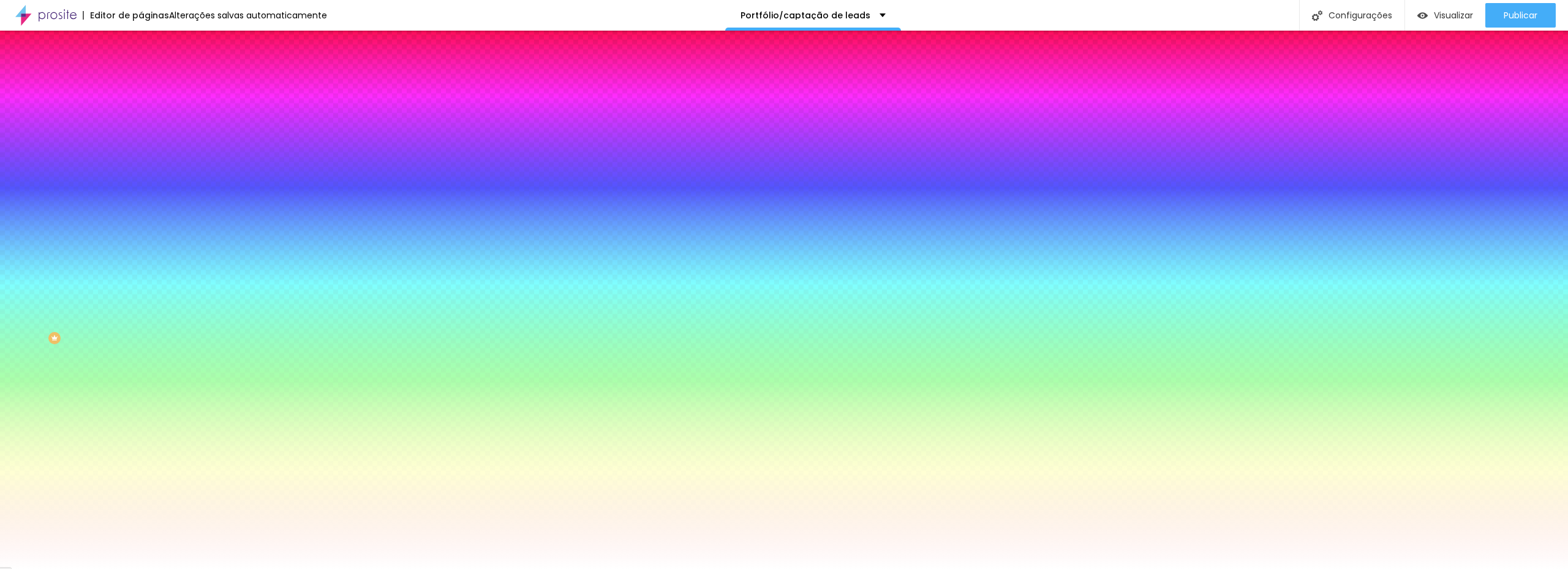
type input "300"
type input "295"
type input "280"
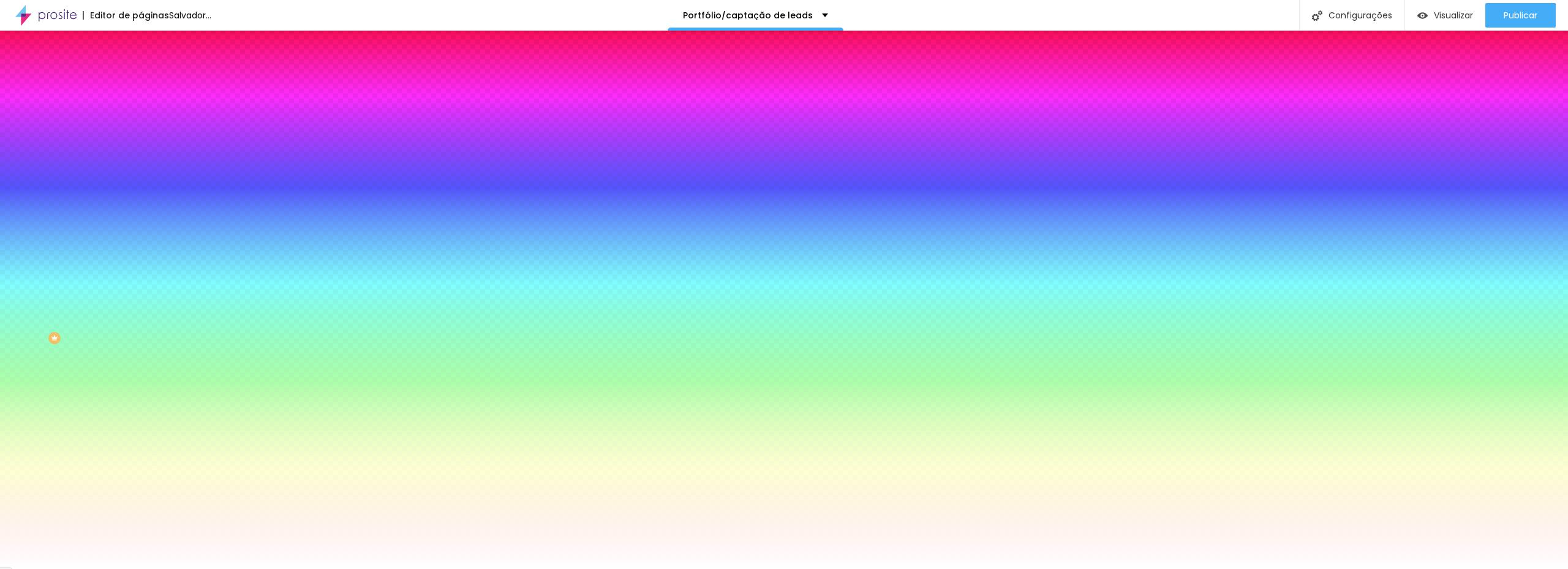
type input "275"
type input "270"
type input "265"
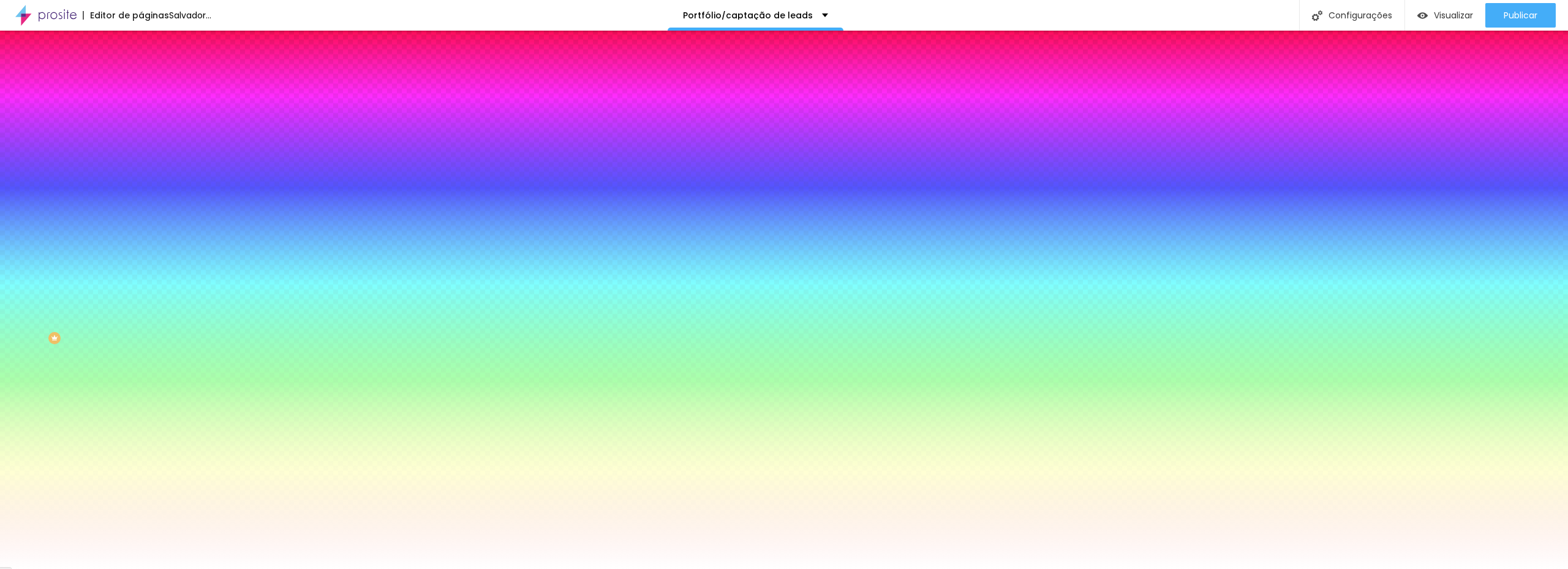
type input "265"
type input "260"
type input "255"
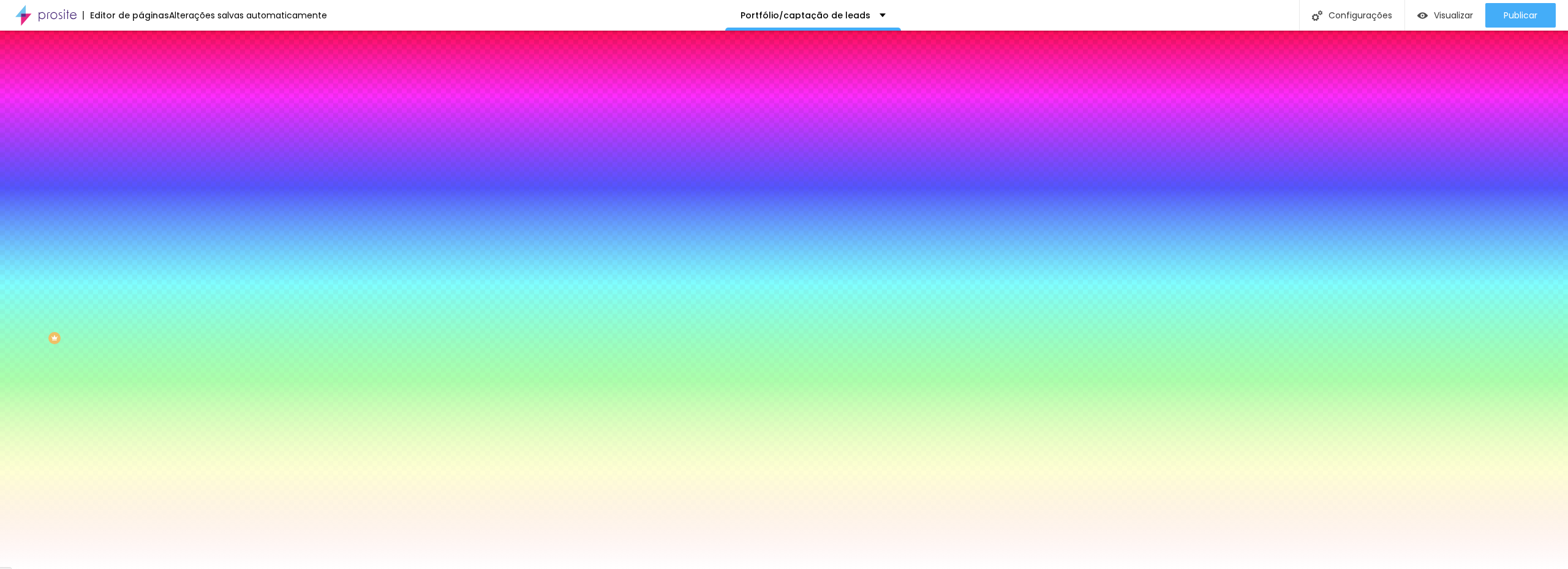
type input "250"
type input "240"
type input "235"
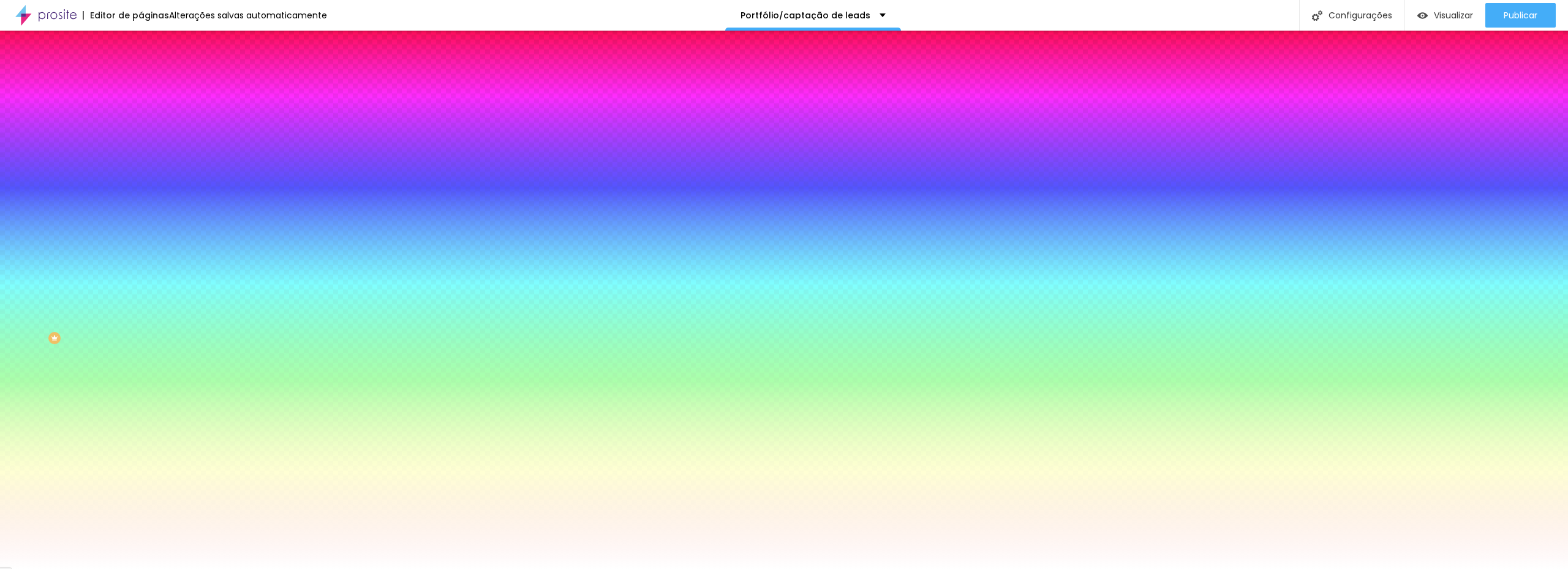
type input "235"
type input "225"
type input "220"
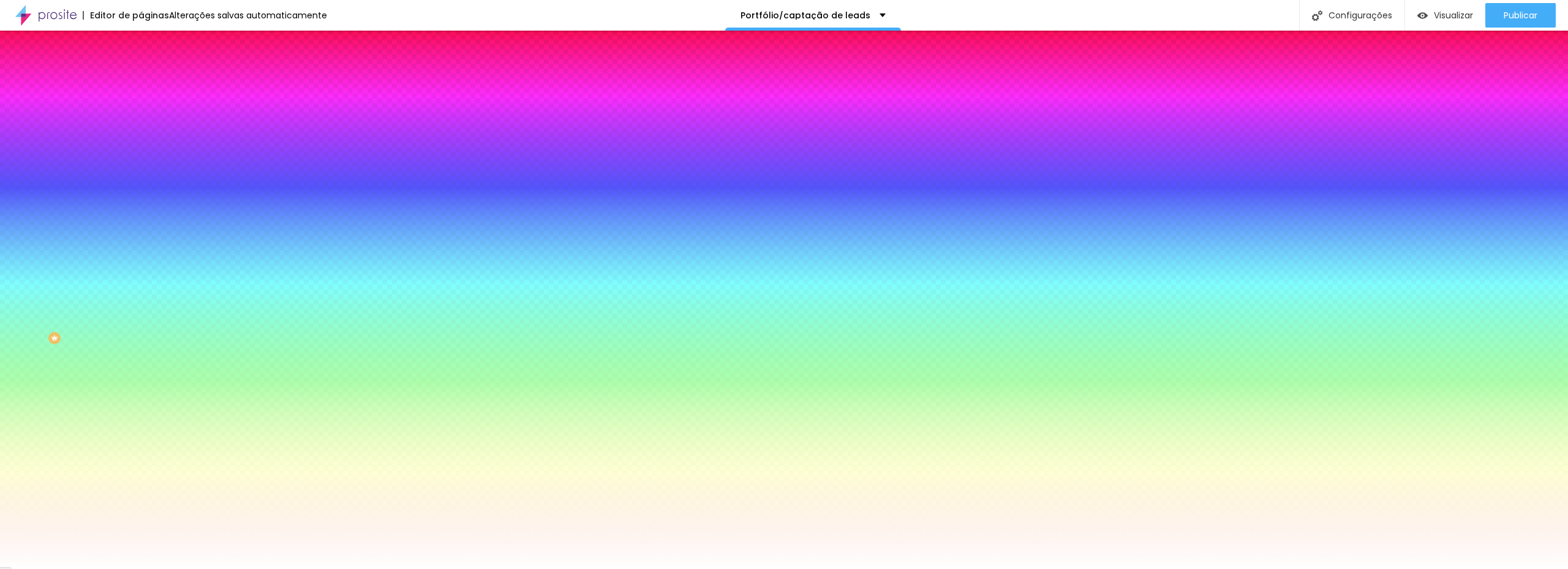
type input "215"
type input "210"
type input "195"
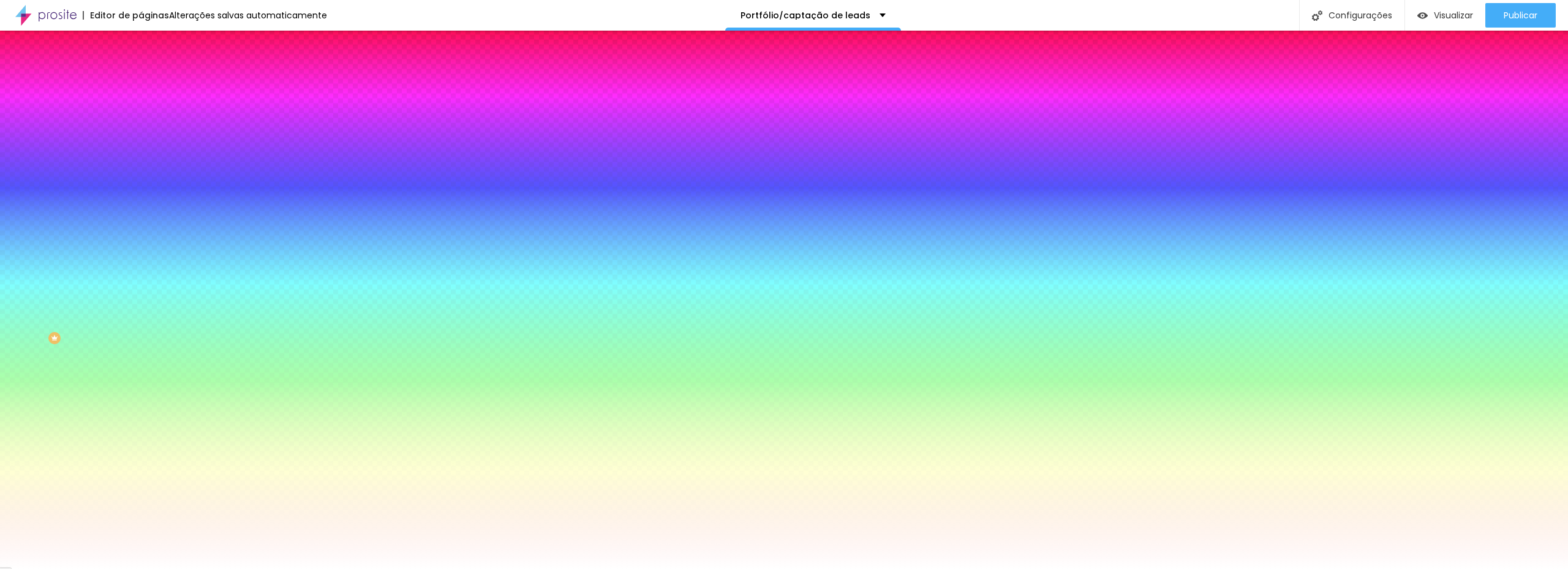
type input "195"
type input "175"
type input "135"
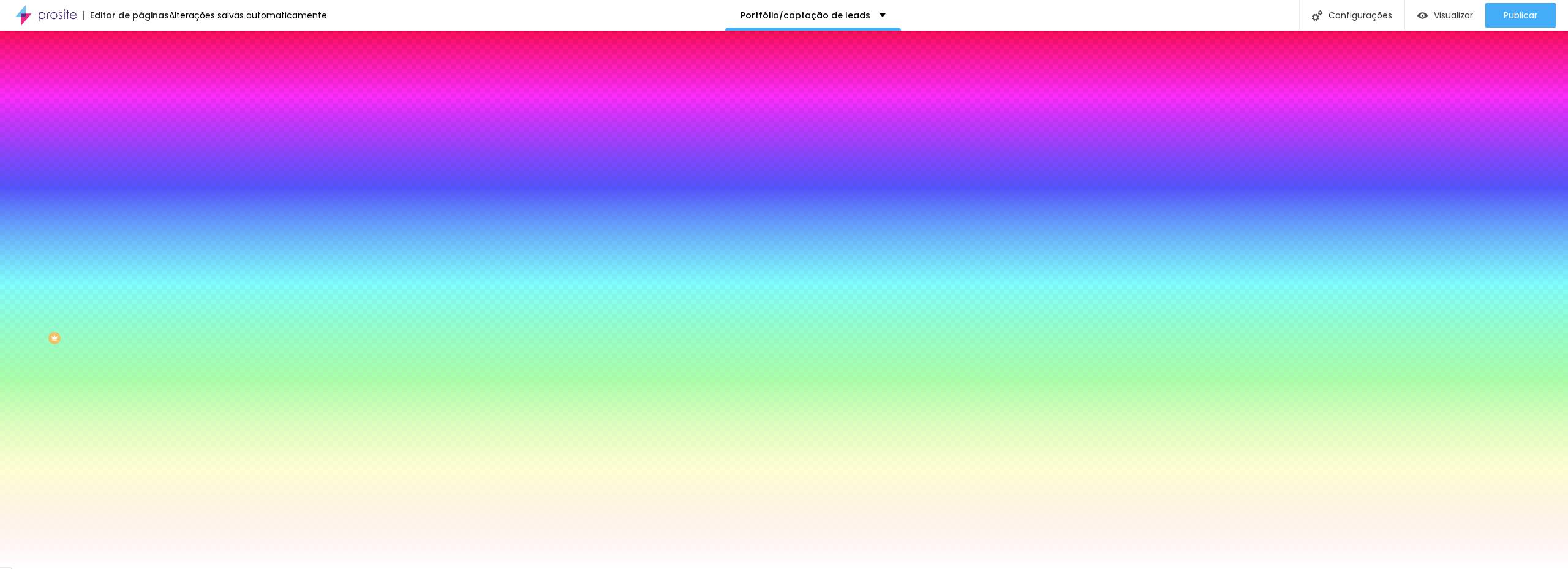
type input "115"
type input "90"
type input "75"
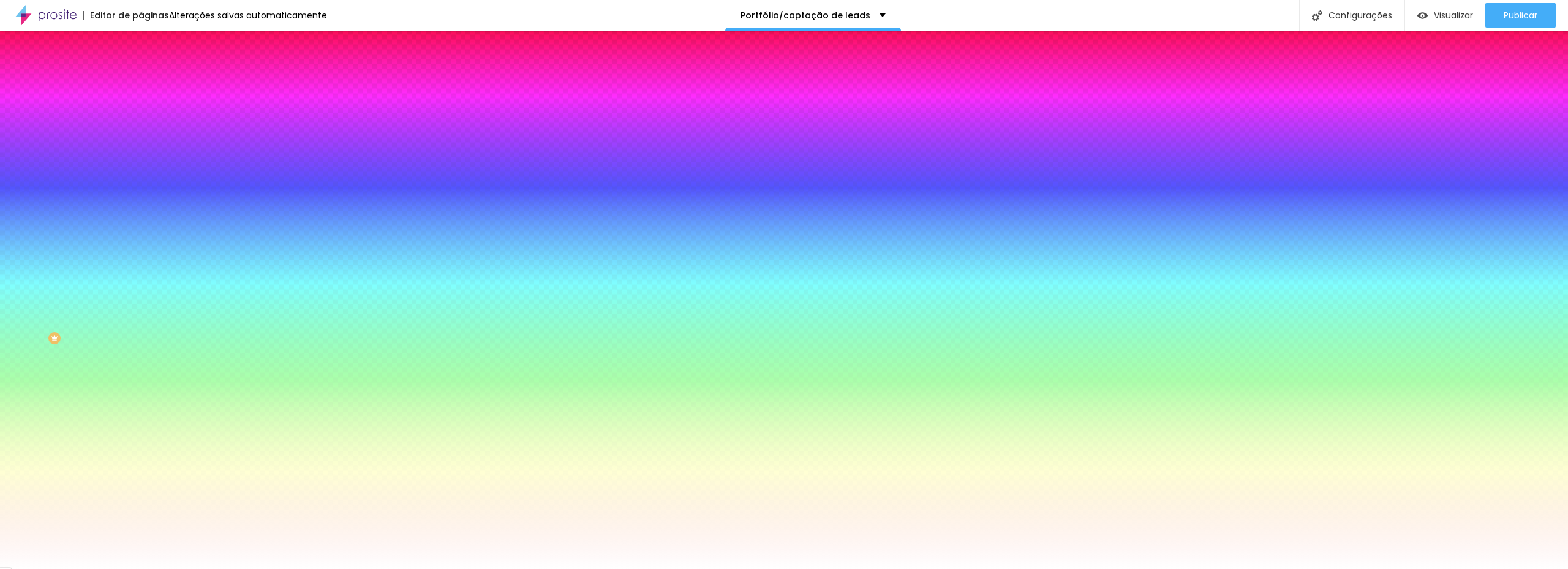
type input "75"
type input "70"
drag, startPoint x: 163, startPoint y: 438, endPoint x: 144, endPoint y: 451, distance: 23.0
type input "70"
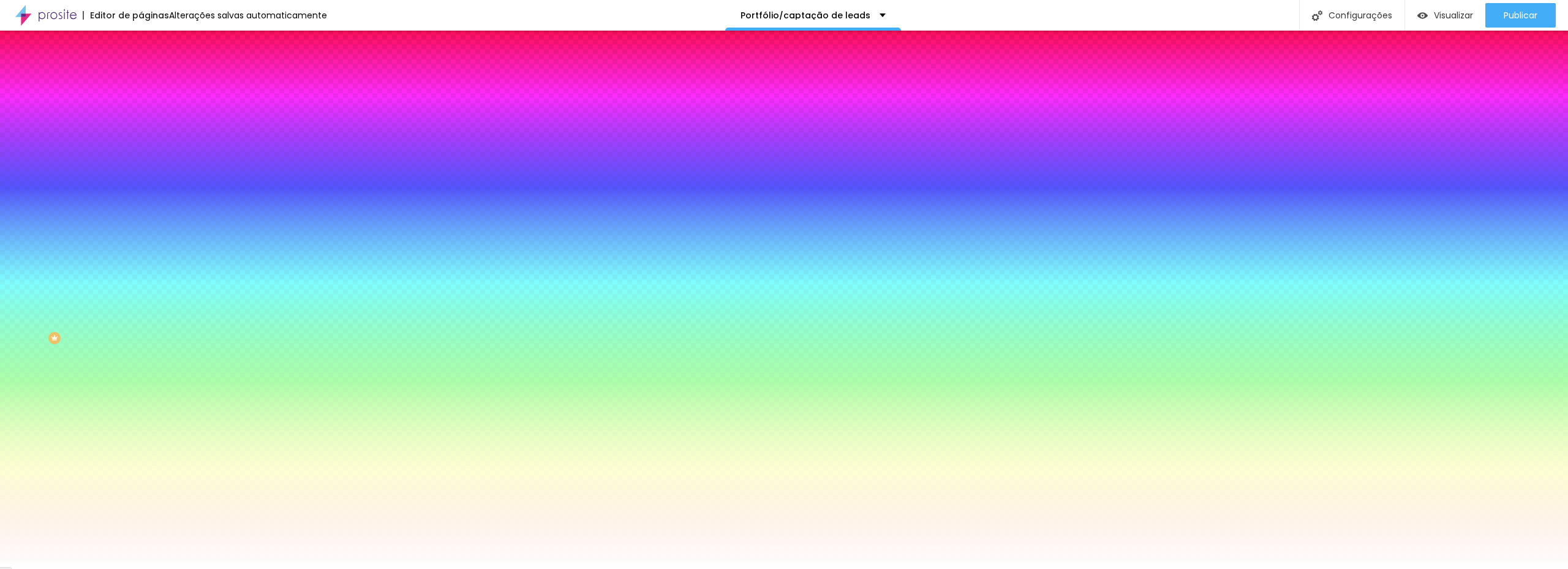
click at [265, 568] on div at bounding box center [784, 576] width 1568 height 0
click at [244, 568] on div at bounding box center [784, 569] width 1568 height 0
click at [208, 113] on span at bounding box center [211, 108] width 7 height 10
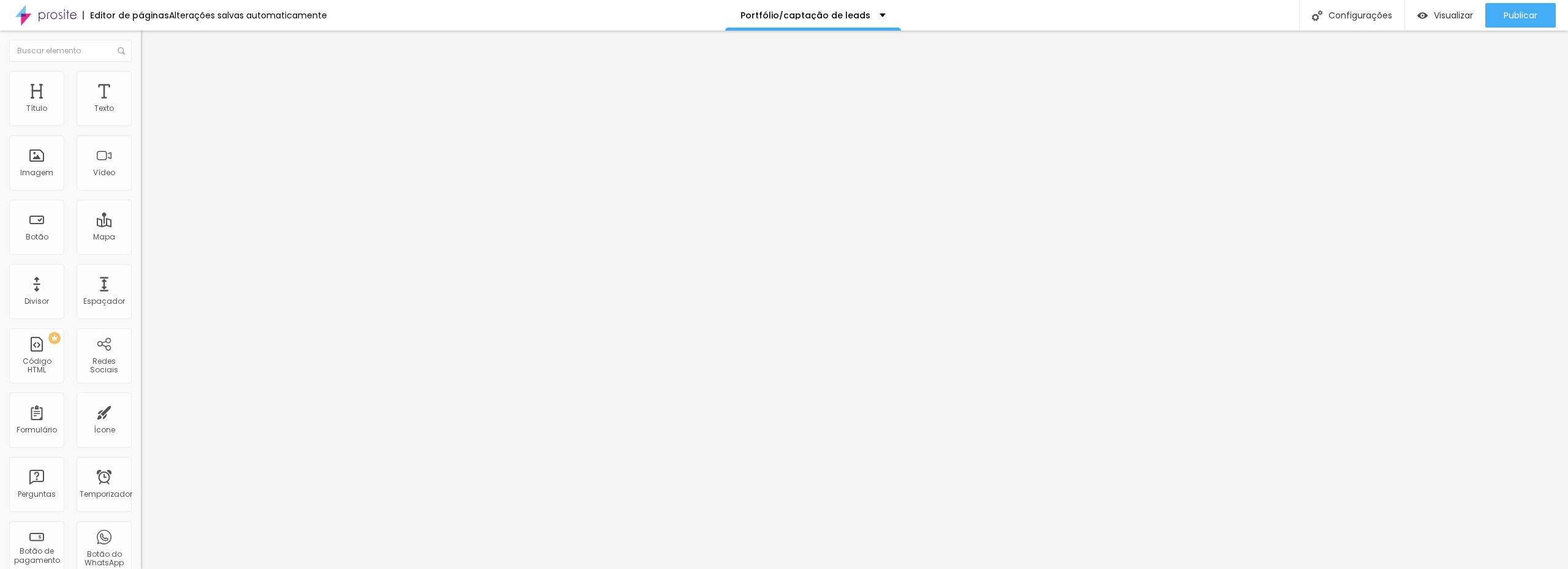
click at [148, 106] on font "Adicionar imagem" at bounding box center [184, 100] width 71 height 10
click at [150, 45] on img "button" at bounding box center [155, 45] width 10 height 10
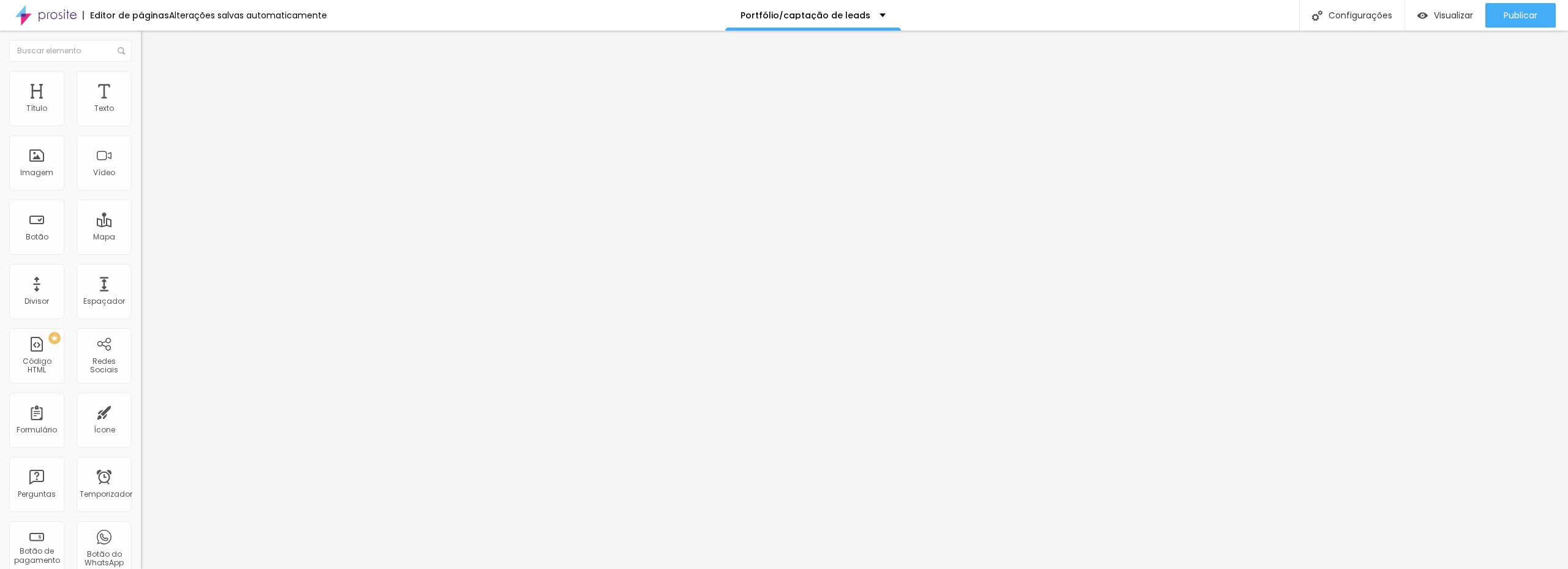
click at [148, 106] on font "Adicionar imagem" at bounding box center [184, 100] width 71 height 10
click at [210, 568] on div at bounding box center [784, 576] width 1568 height 0
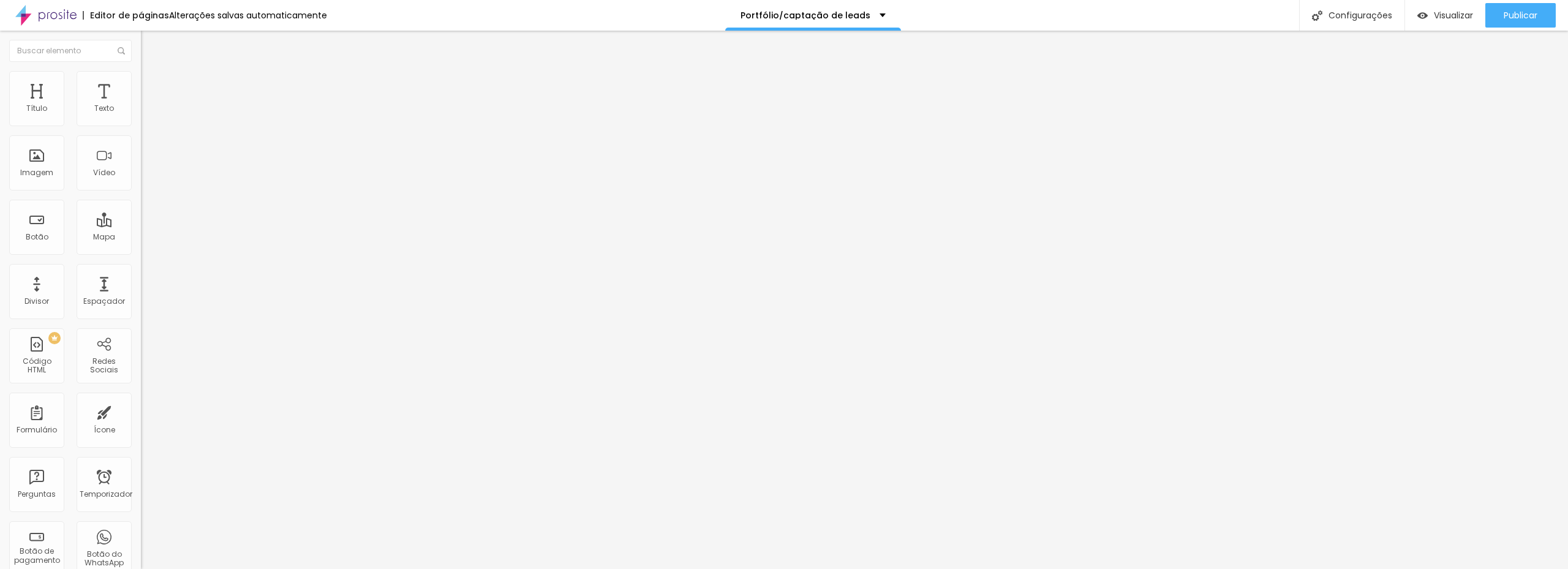
click at [148, 106] on font "Trocar imagem" at bounding box center [178, 100] width 60 height 10
click at [1498, 17] on button "Publicar" at bounding box center [1520, 15] width 70 height 24
